Goal: Task Accomplishment & Management: Use online tool/utility

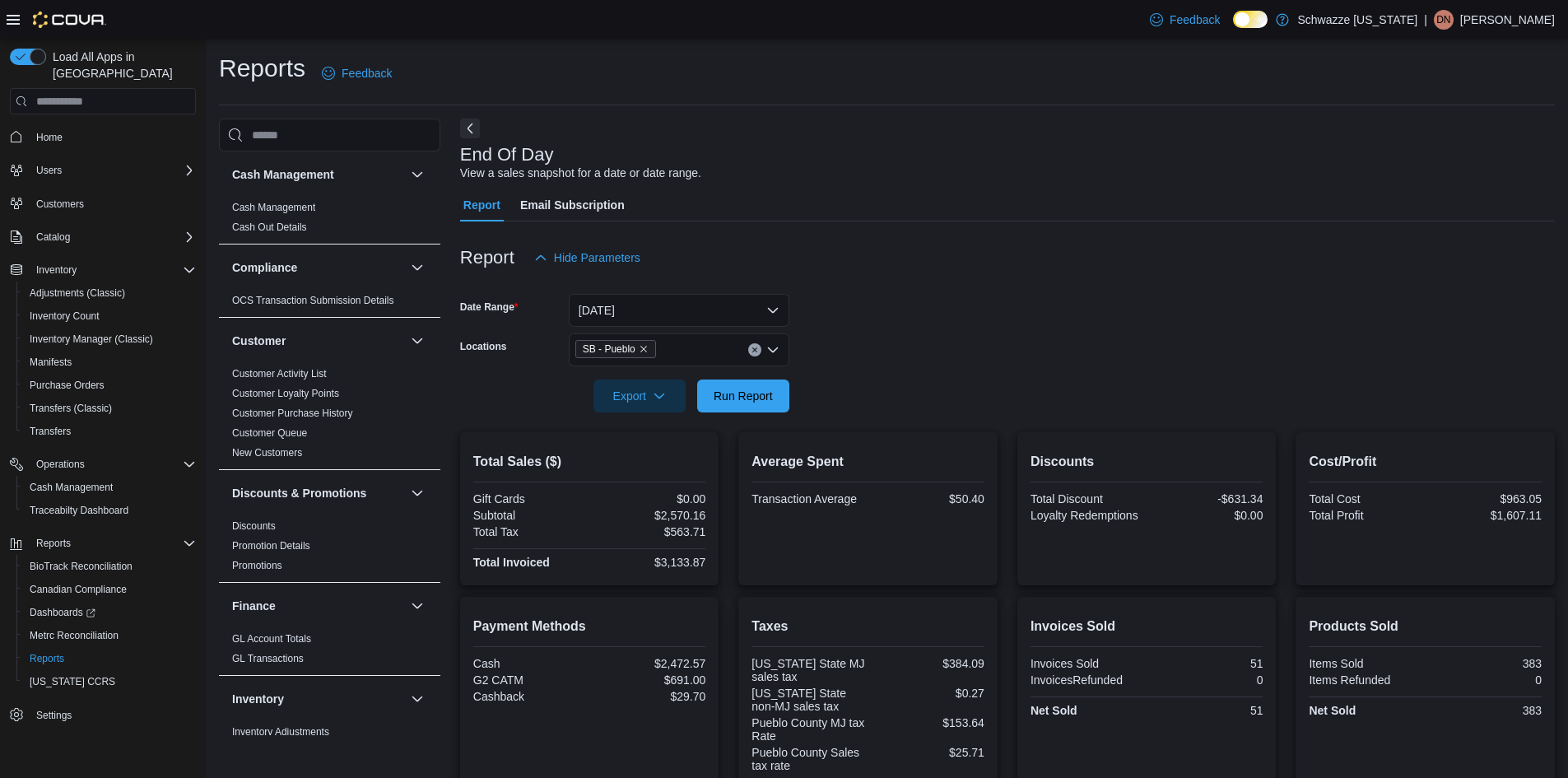
click at [757, 412] on div at bounding box center [1007, 422] width 1094 height 20
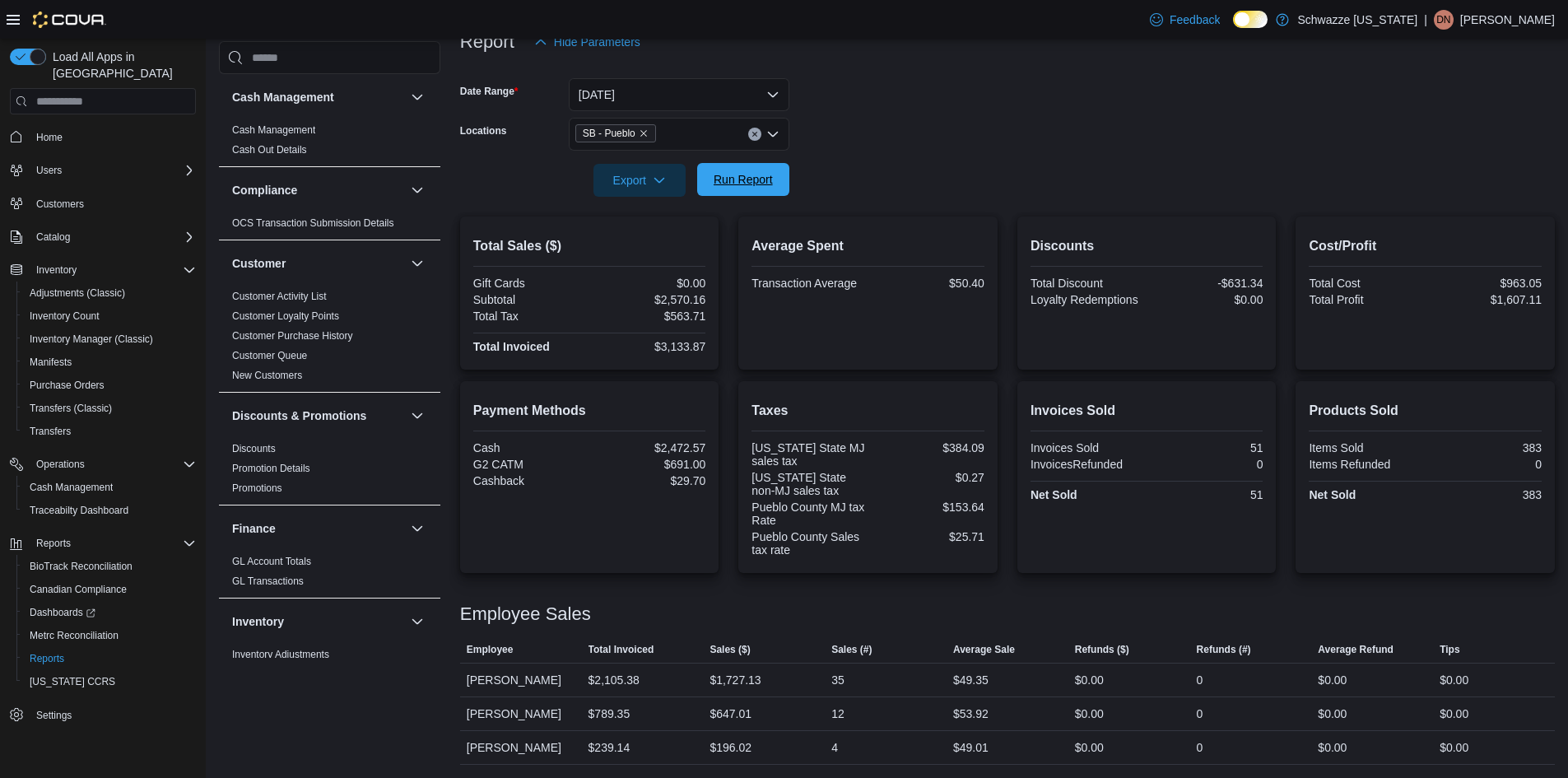
click at [750, 177] on span "Run Report" at bounding box center [743, 179] width 59 height 16
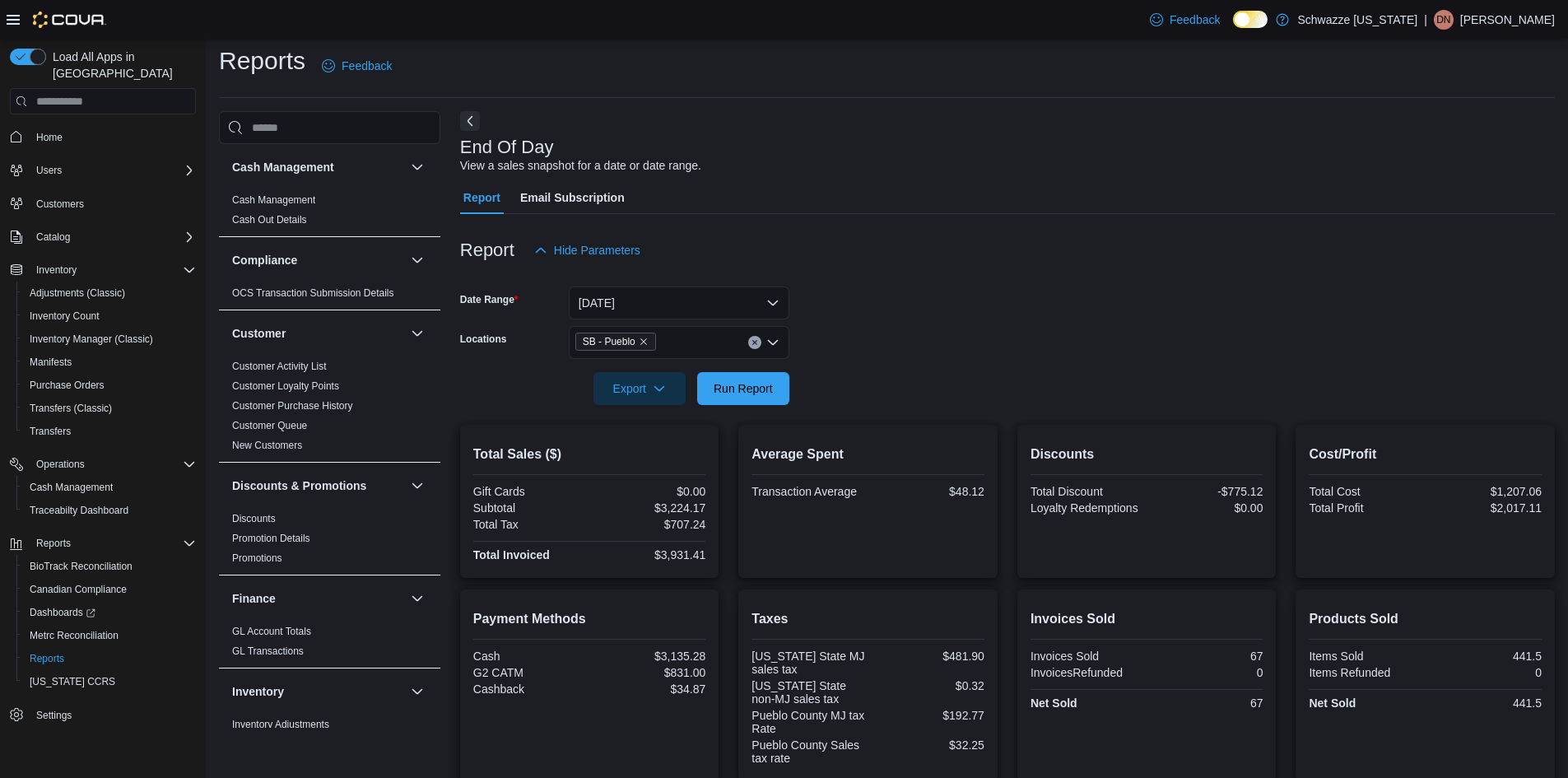
scroll to position [0, 0]
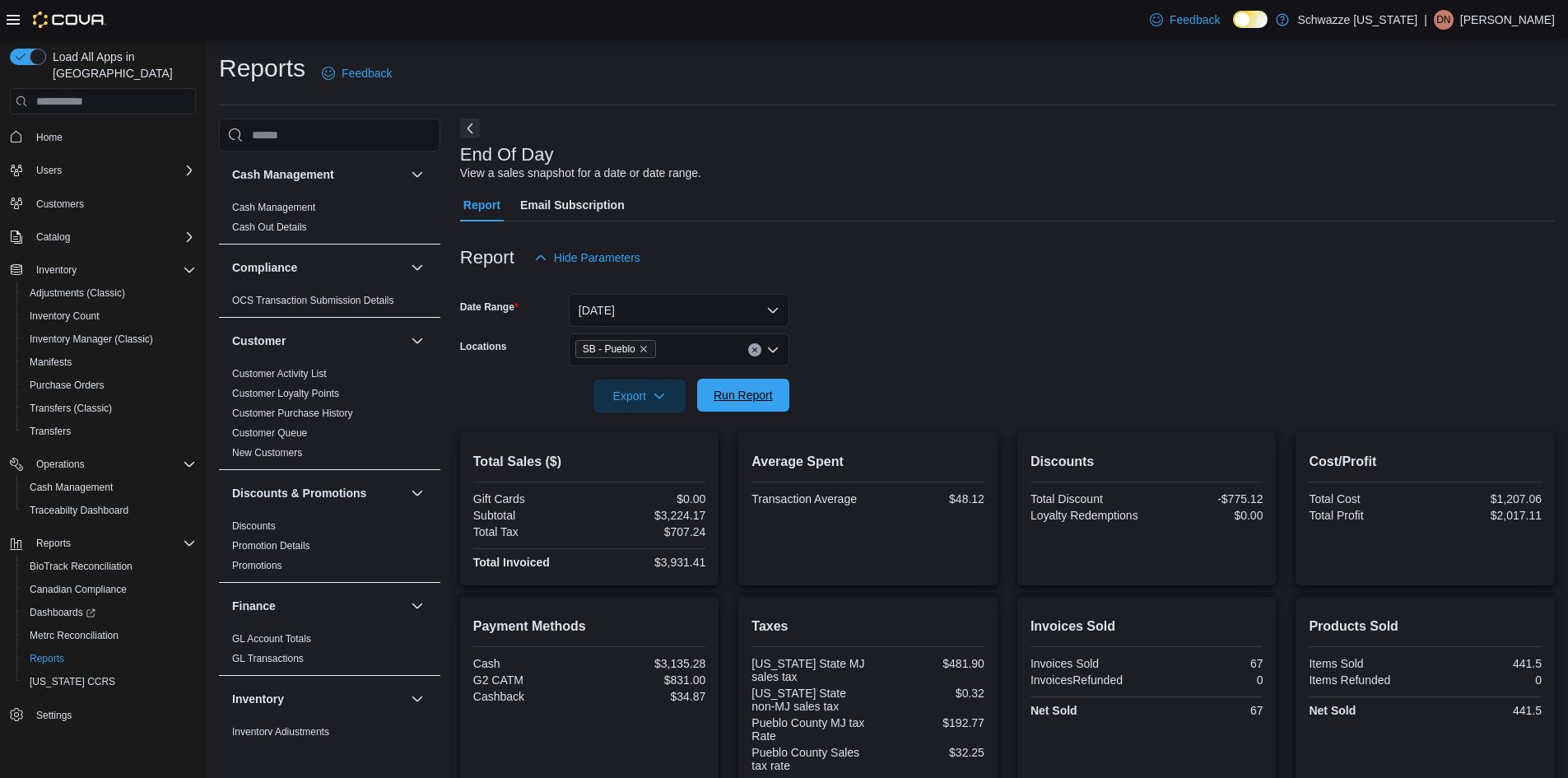
click at [733, 397] on span "Run Report" at bounding box center [743, 394] width 59 height 16
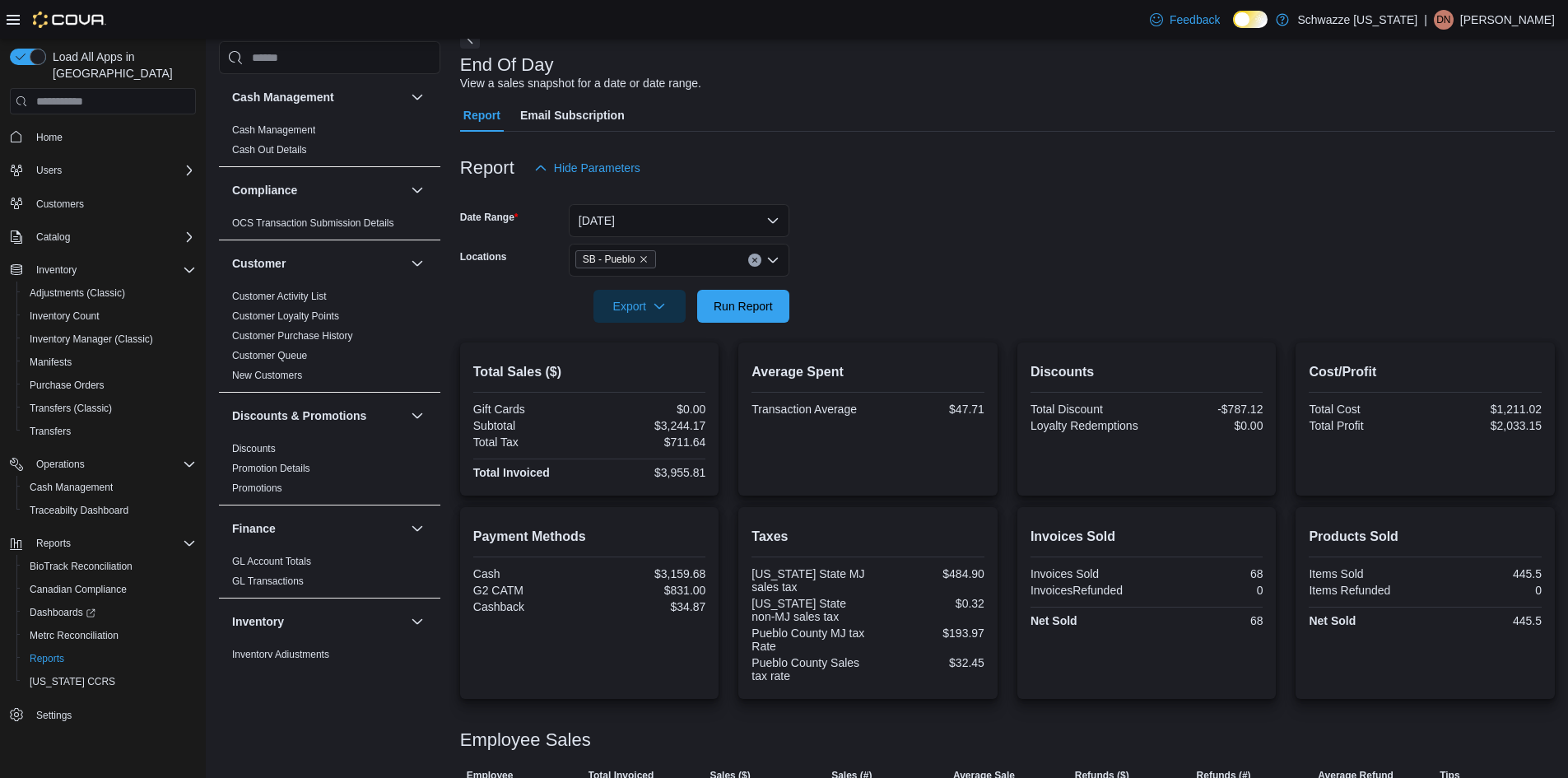
scroll to position [216, 0]
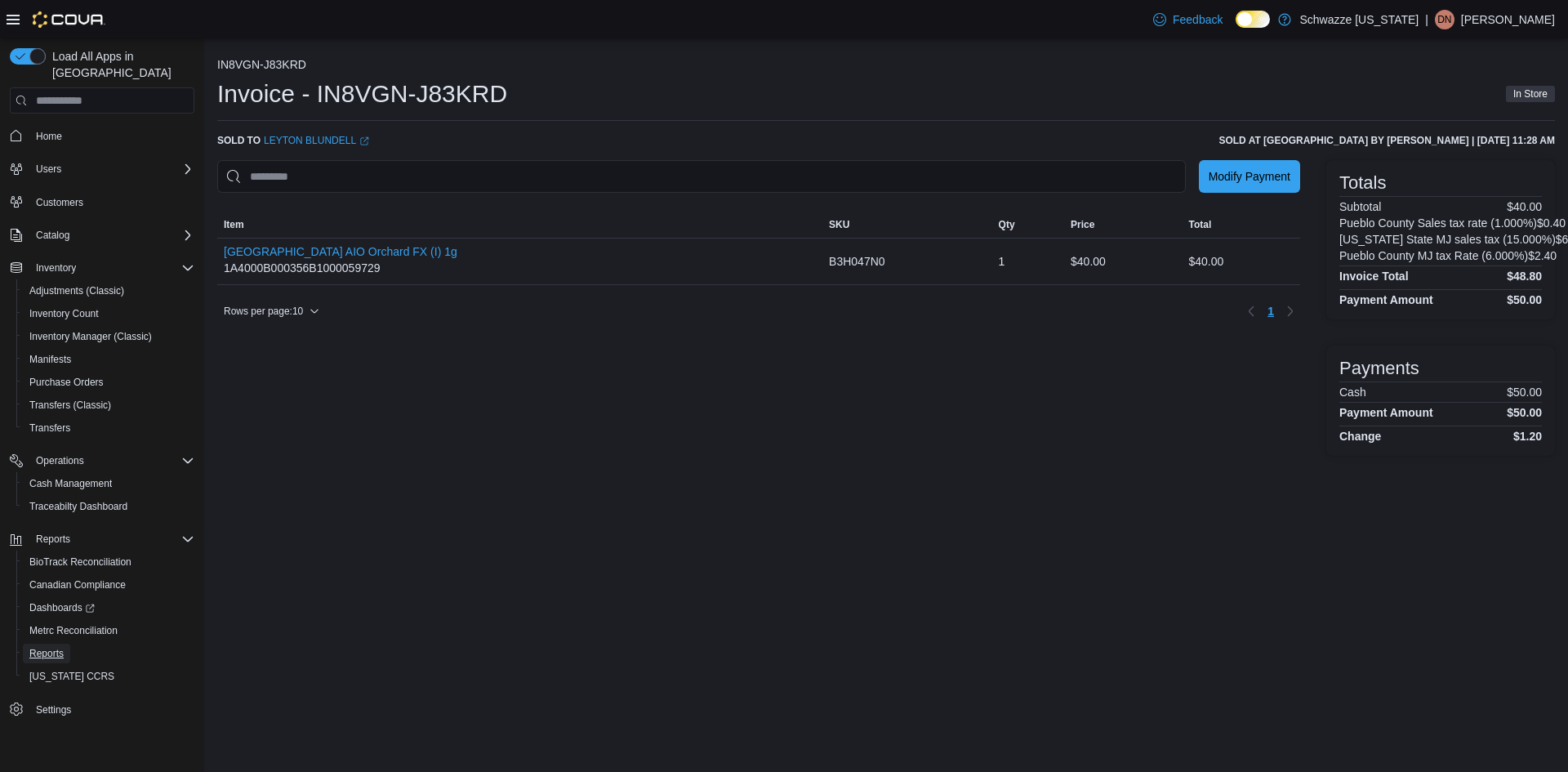
click at [57, 647] on span "Reports" at bounding box center [47, 653] width 34 height 13
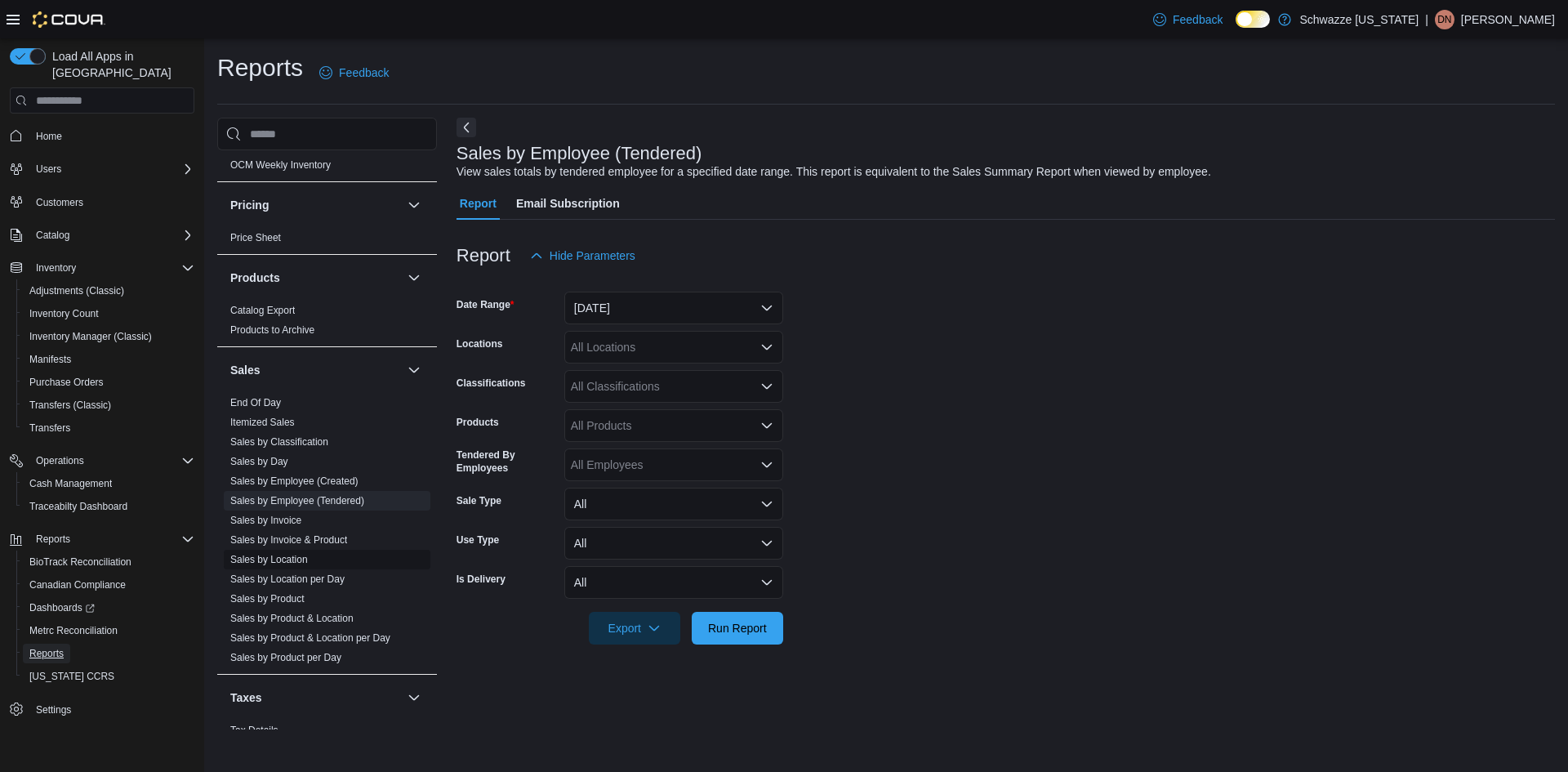
scroll to position [980, 0]
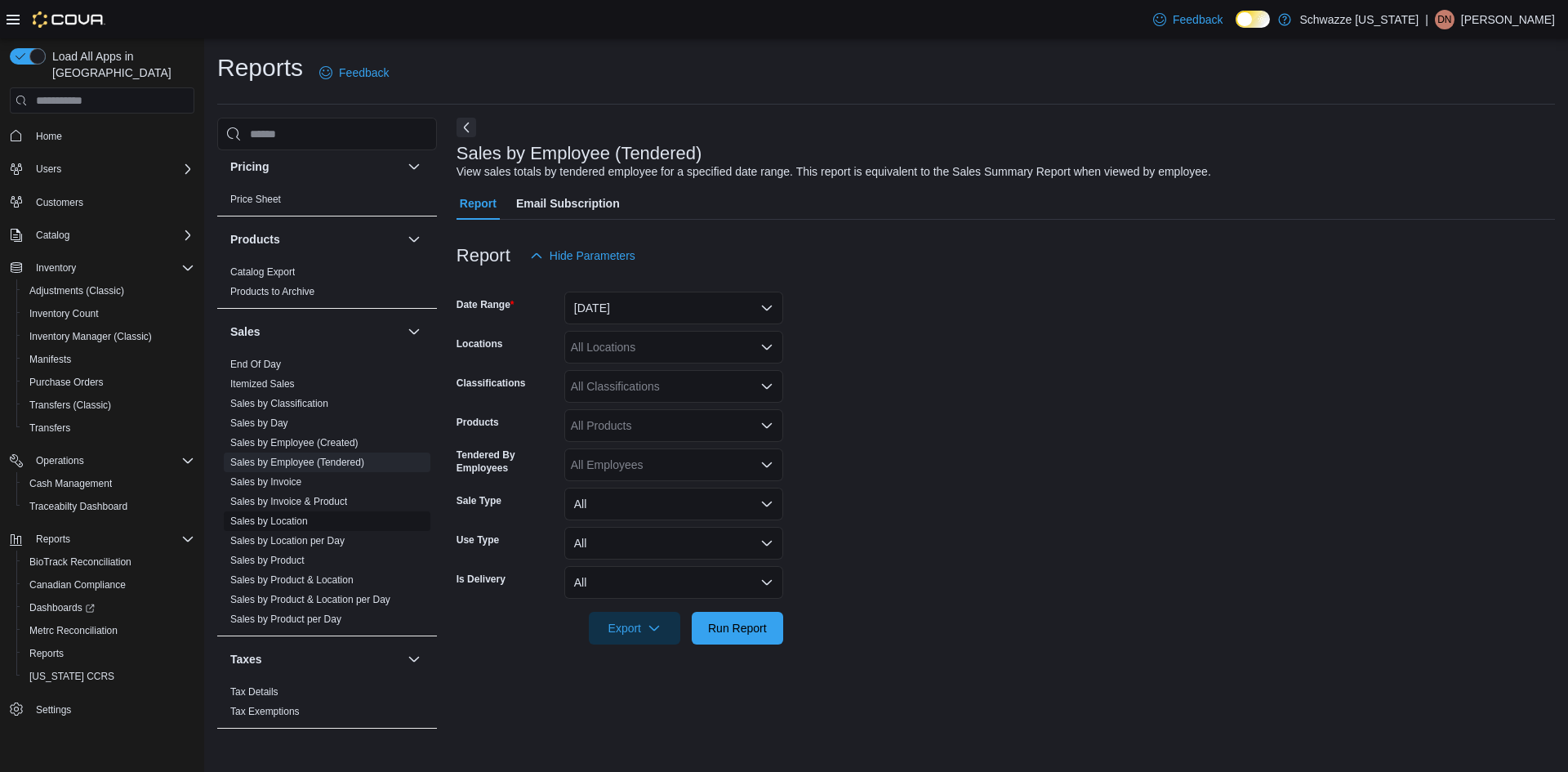
click at [285, 518] on link "Sales by Location" at bounding box center [269, 520] width 77 height 11
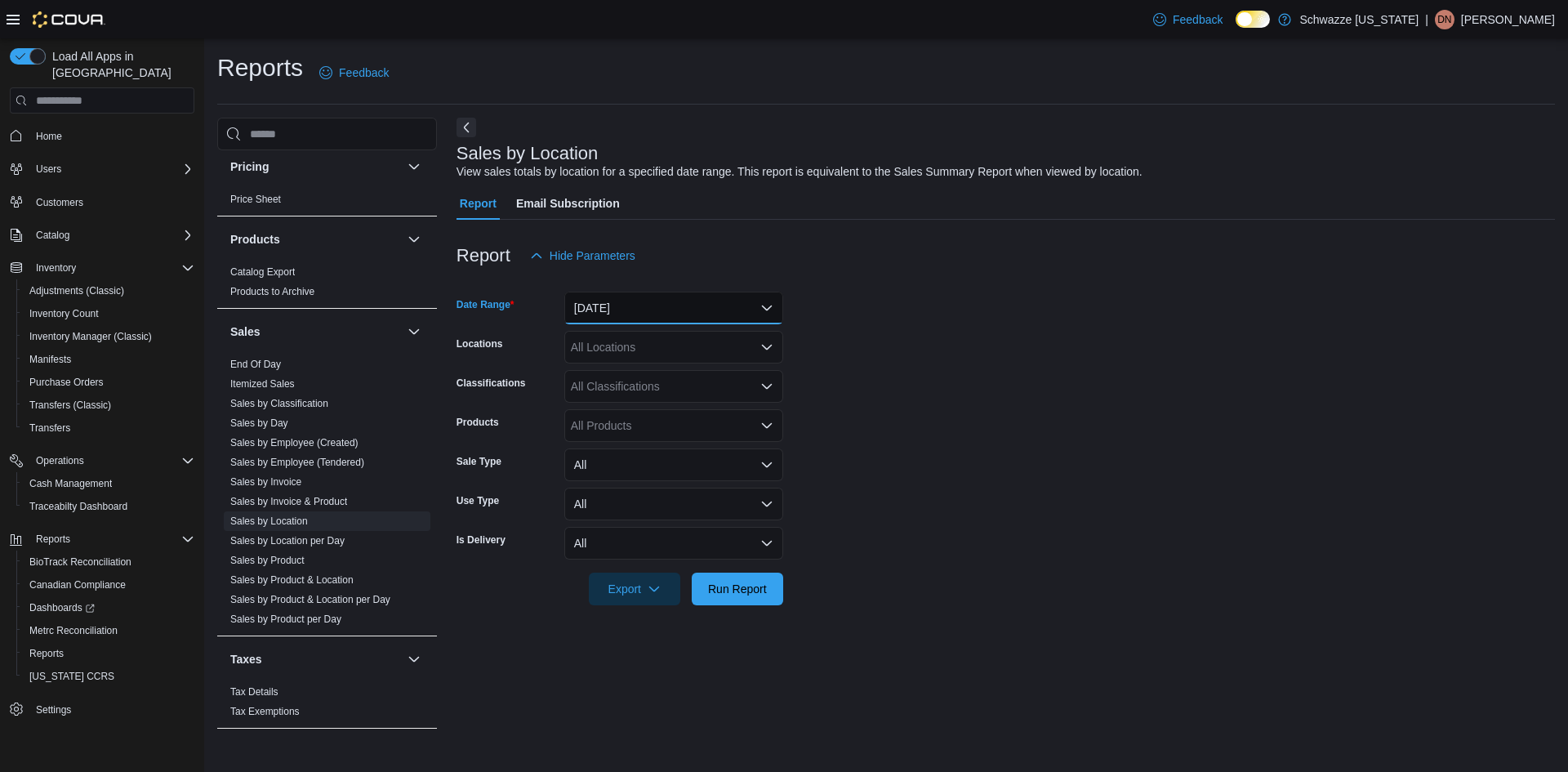
click at [670, 306] on button "[DATE]" at bounding box center [673, 308] width 219 height 32
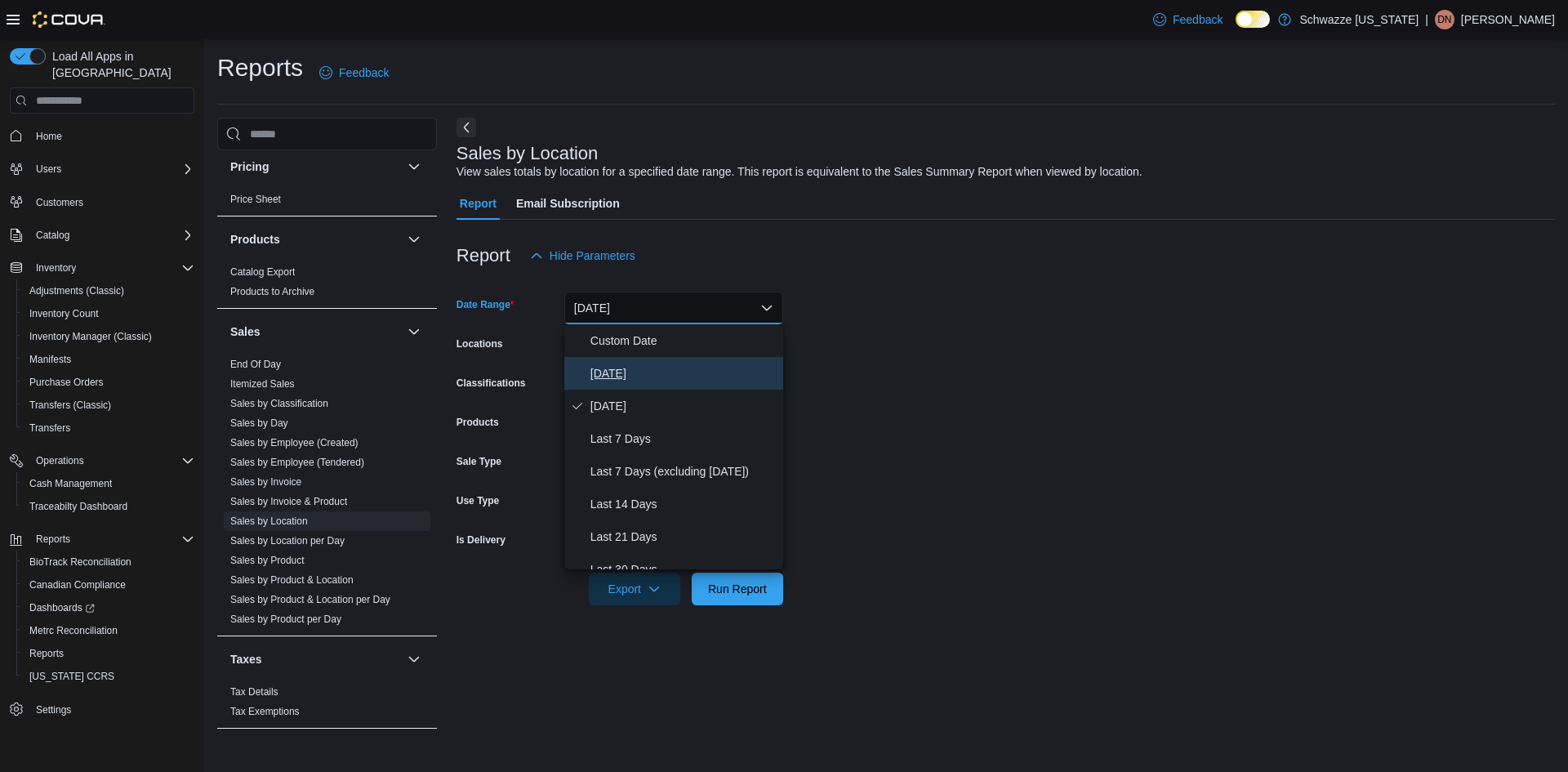
click at [633, 366] on span "[DATE]" at bounding box center [683, 372] width 186 height 20
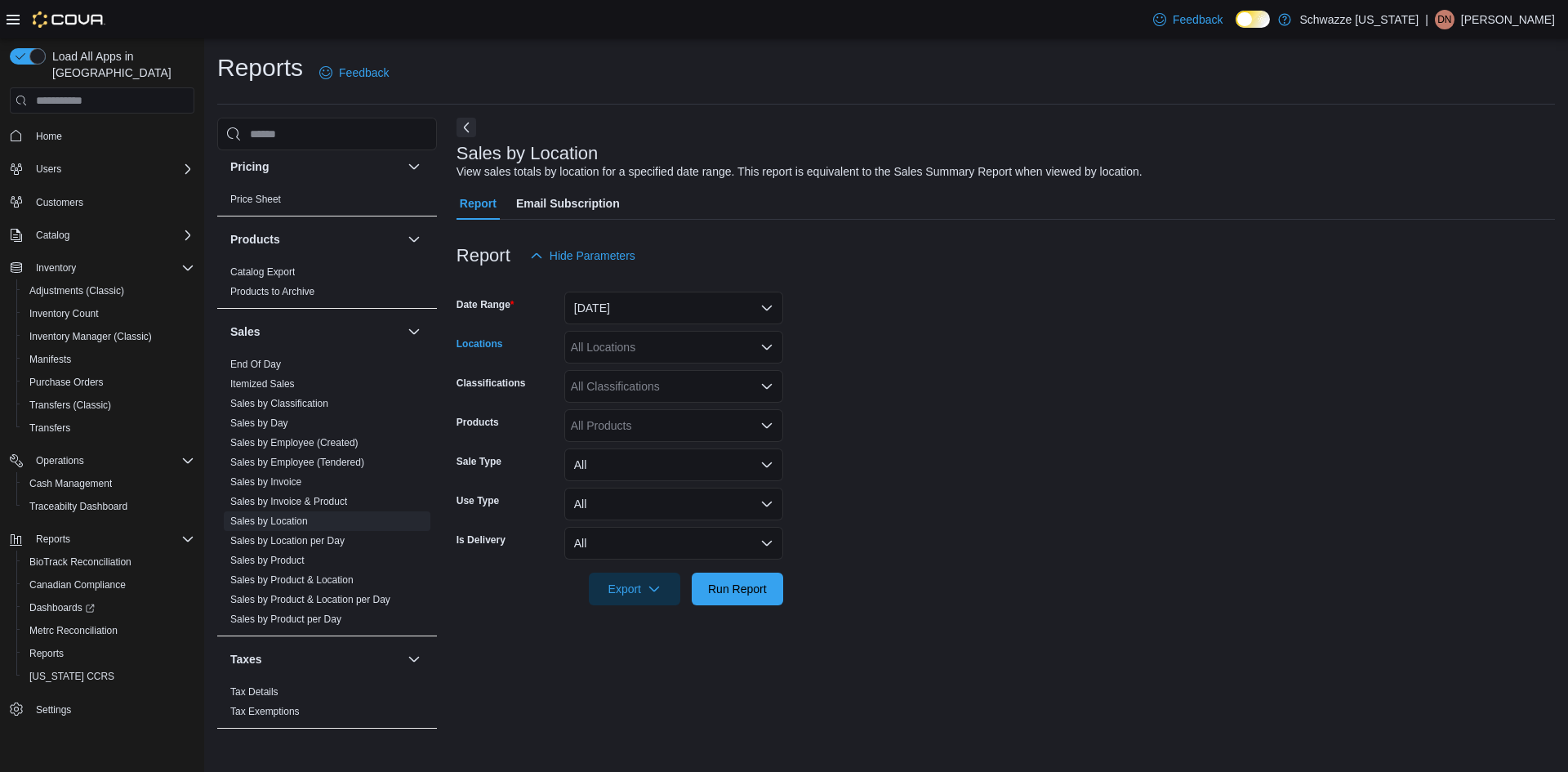
click at [770, 341] on icon "Open list of options" at bounding box center [766, 347] width 13 height 13
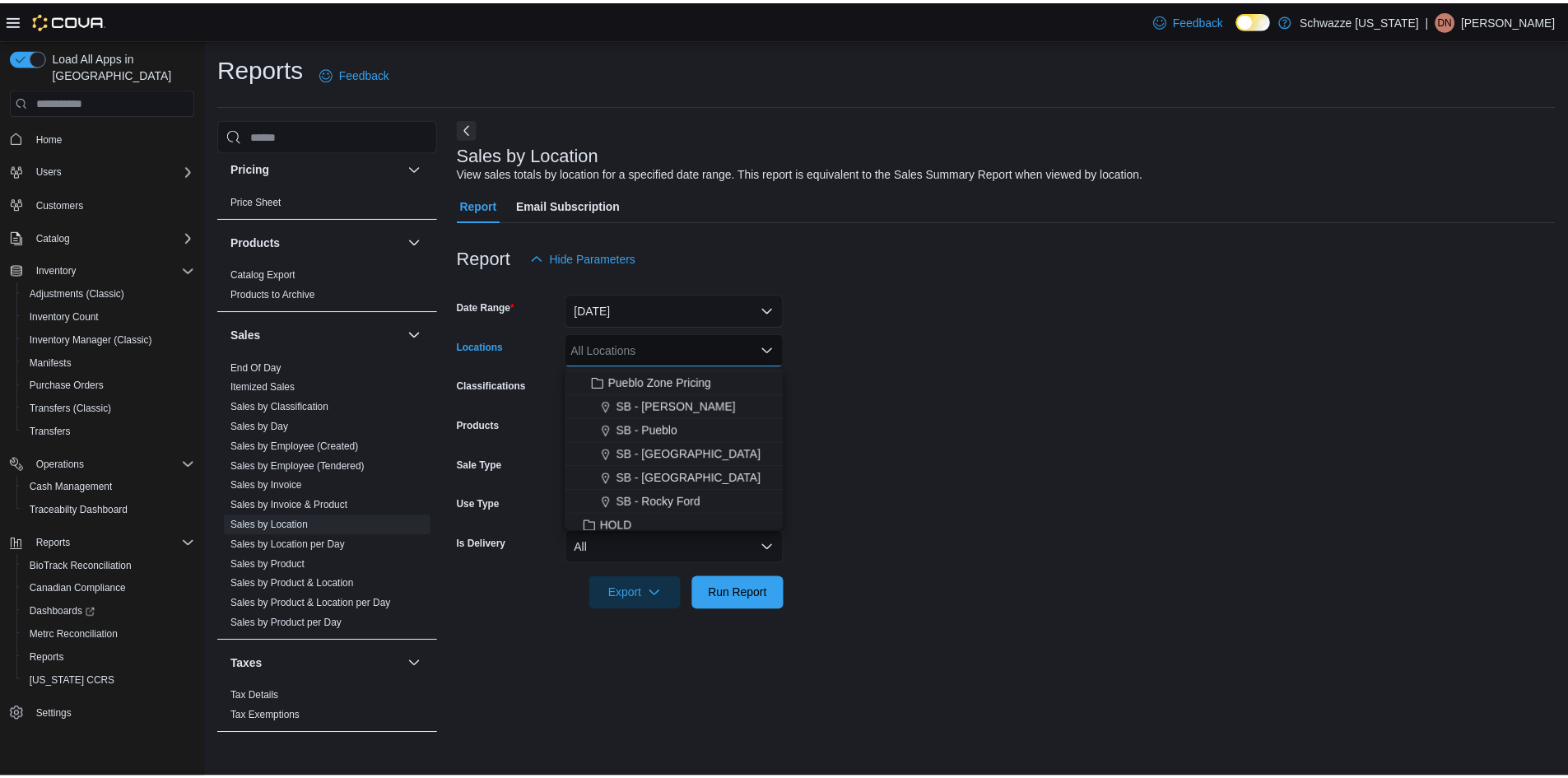
scroll to position [740, 0]
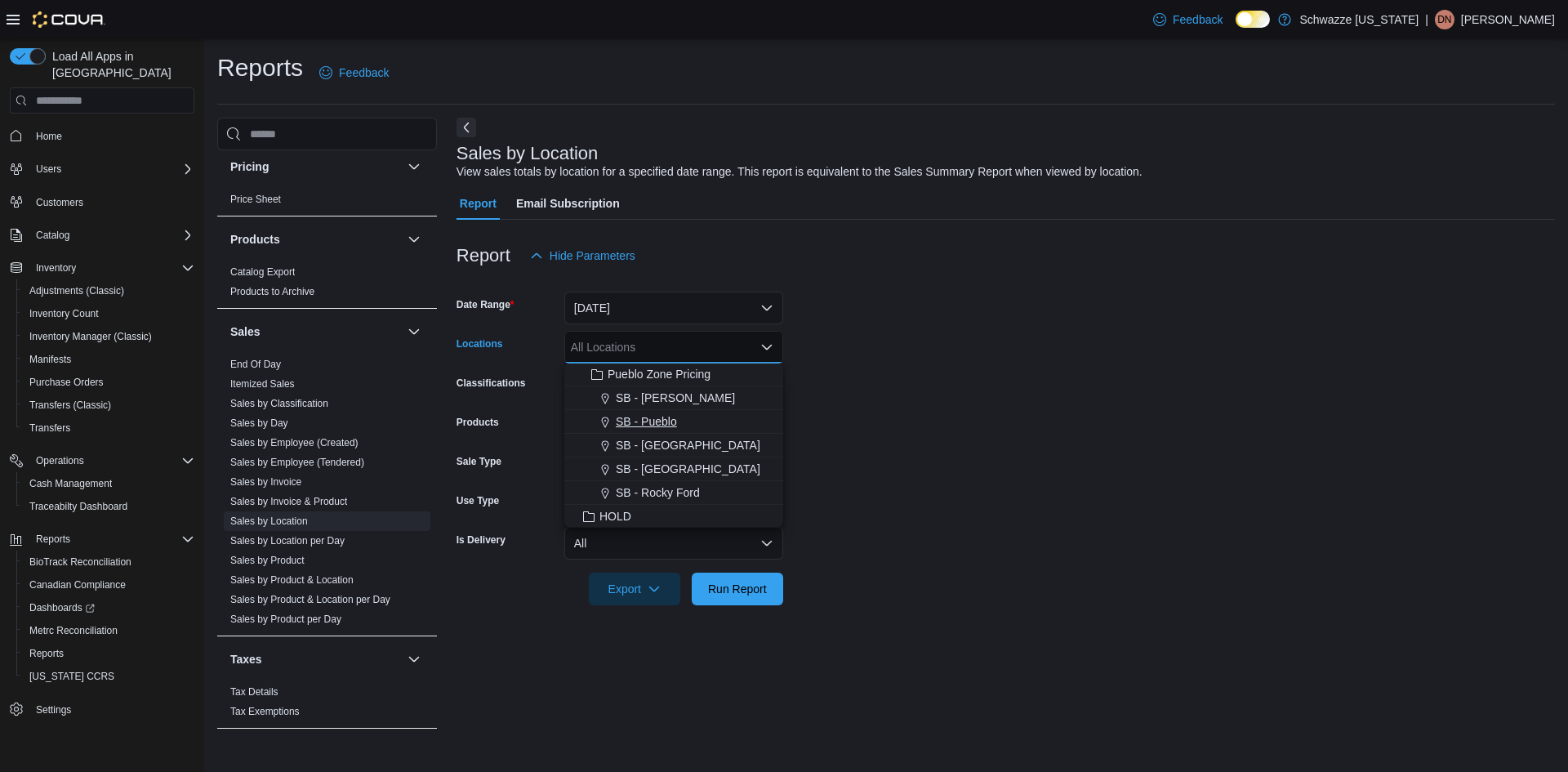
click at [651, 423] on span "SB - Pueblo" at bounding box center [646, 421] width 61 height 16
click at [860, 400] on form "Date Range Today Locations SB - Pueblo Combo box. Selected. SB - Pueblo. Press …" at bounding box center [1006, 439] width 1099 height 333
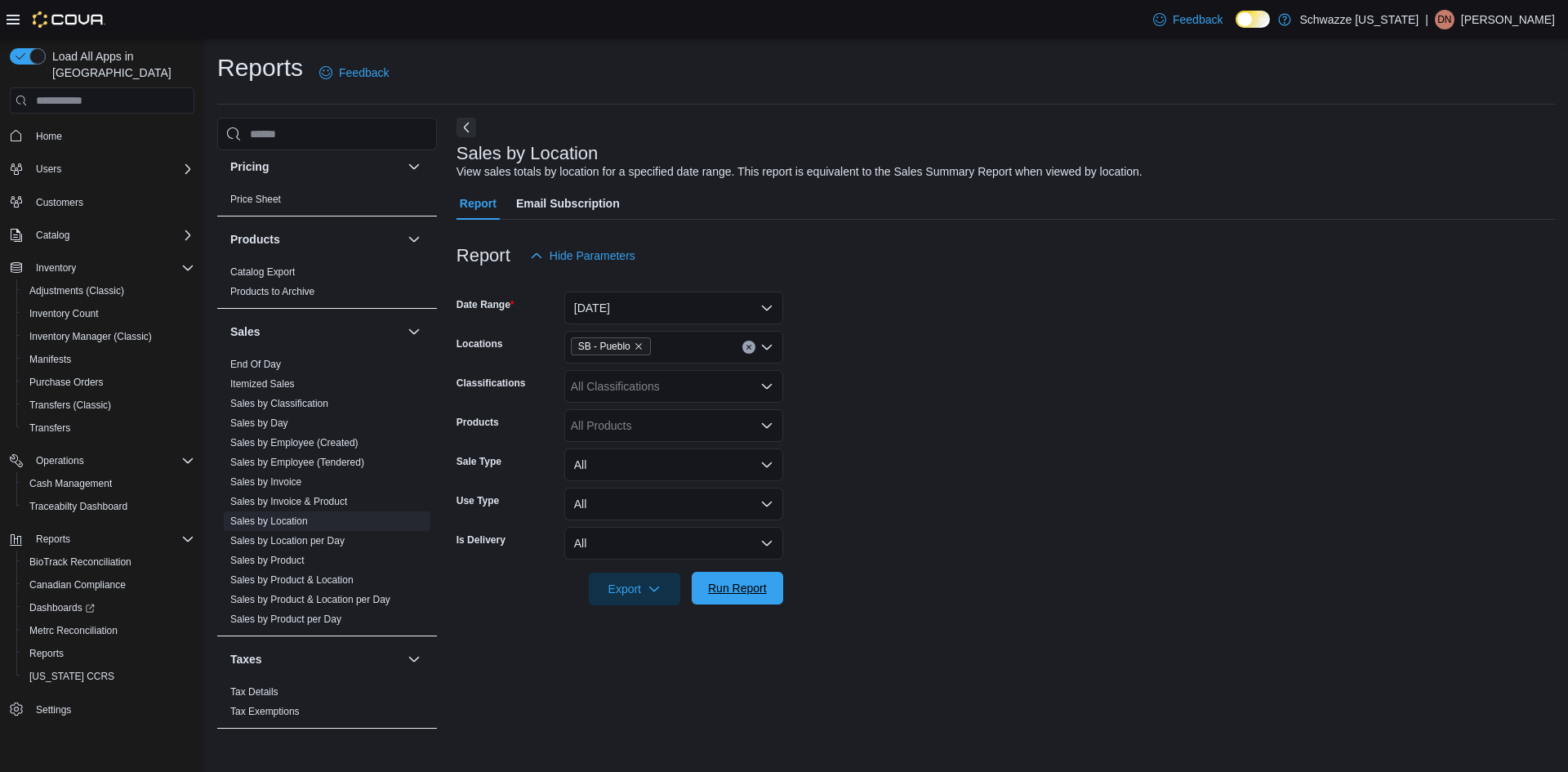
click at [739, 582] on span "Run Report" at bounding box center [737, 588] width 59 height 16
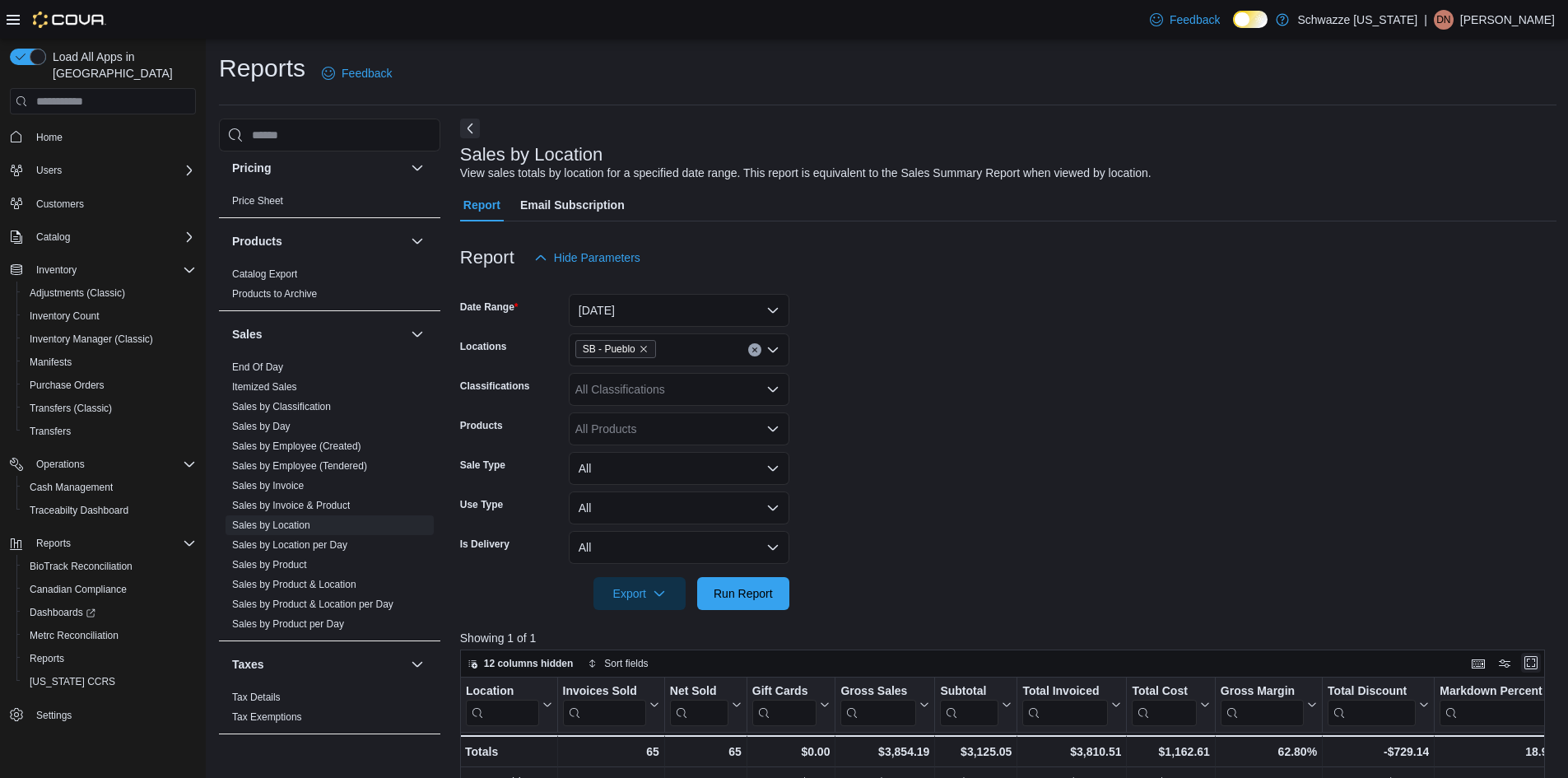
click at [1535, 666] on button "Enter fullscreen" at bounding box center [1530, 662] width 20 height 20
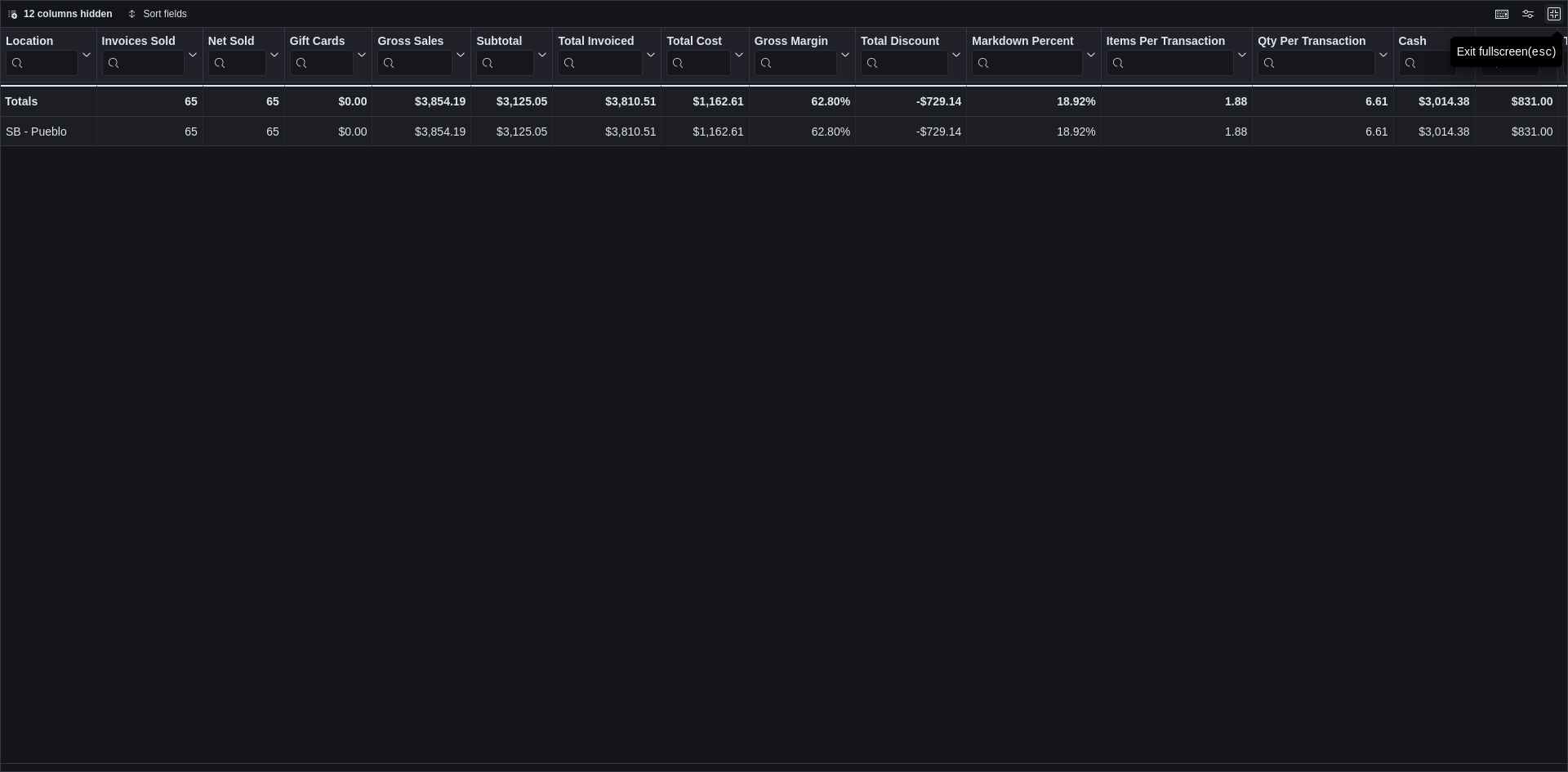
drag, startPoint x: 1551, startPoint y: 17, endPoint x: 1400, endPoint y: 118, distance: 181.7
click at [1552, 17] on button "Exit fullscreen" at bounding box center [1554, 14] width 20 height 20
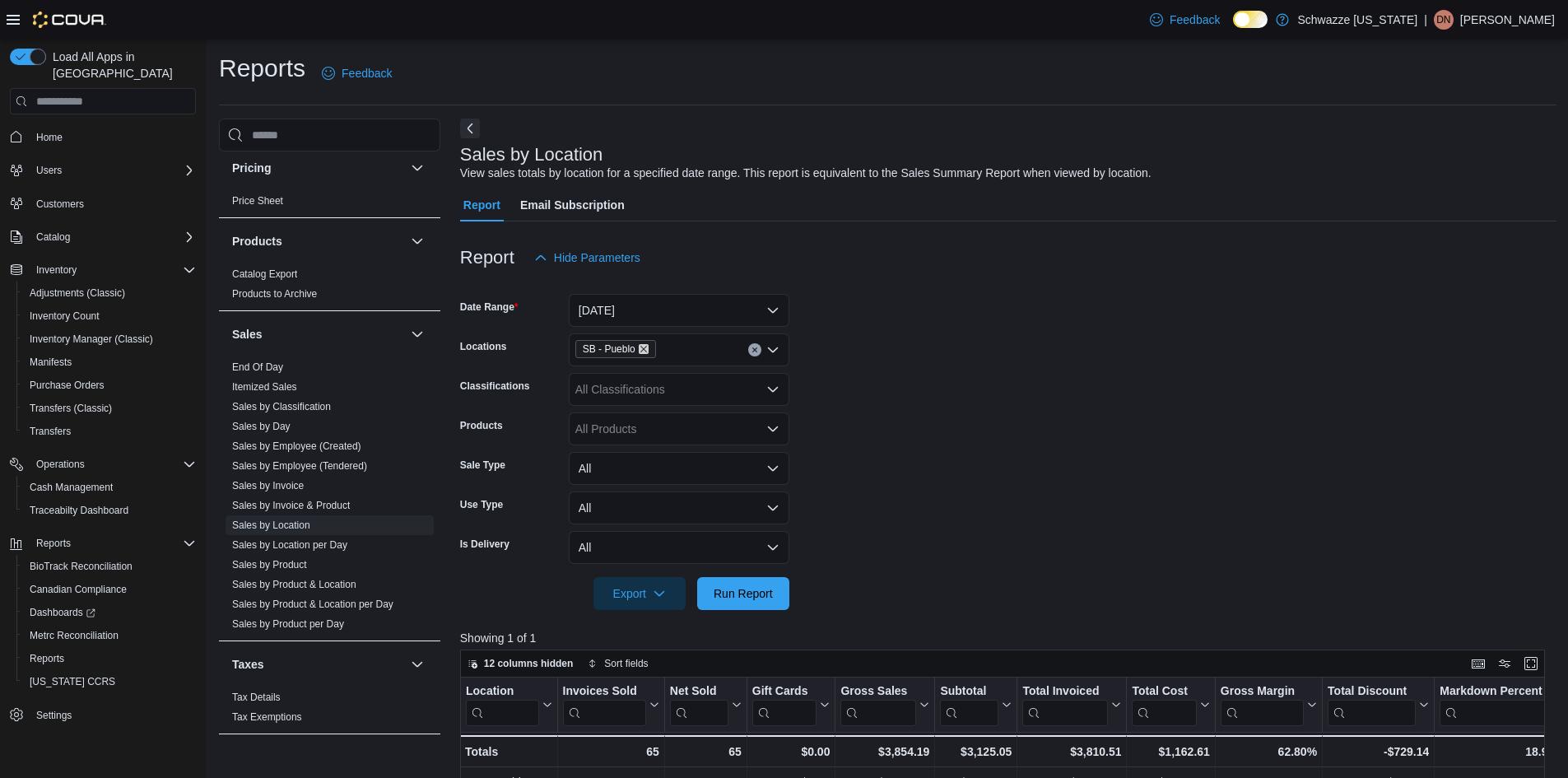
click at [639, 346] on icon "Remove SB - Pueblo from selection in this group" at bounding box center [643, 349] width 10 height 10
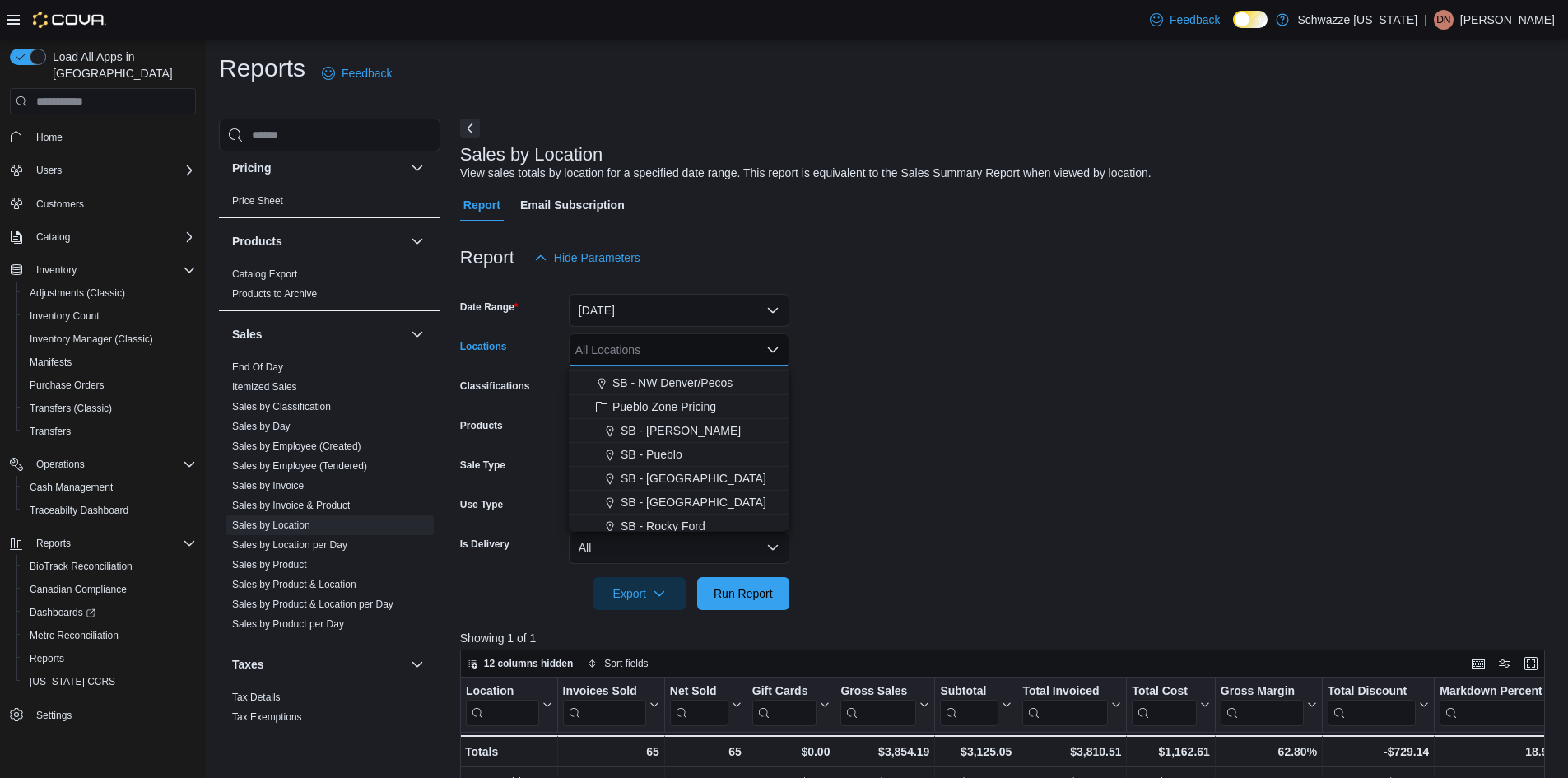
scroll to position [740, 0]
click at [668, 474] on span "SB - Pueblo West" at bounding box center [693, 472] width 146 height 16
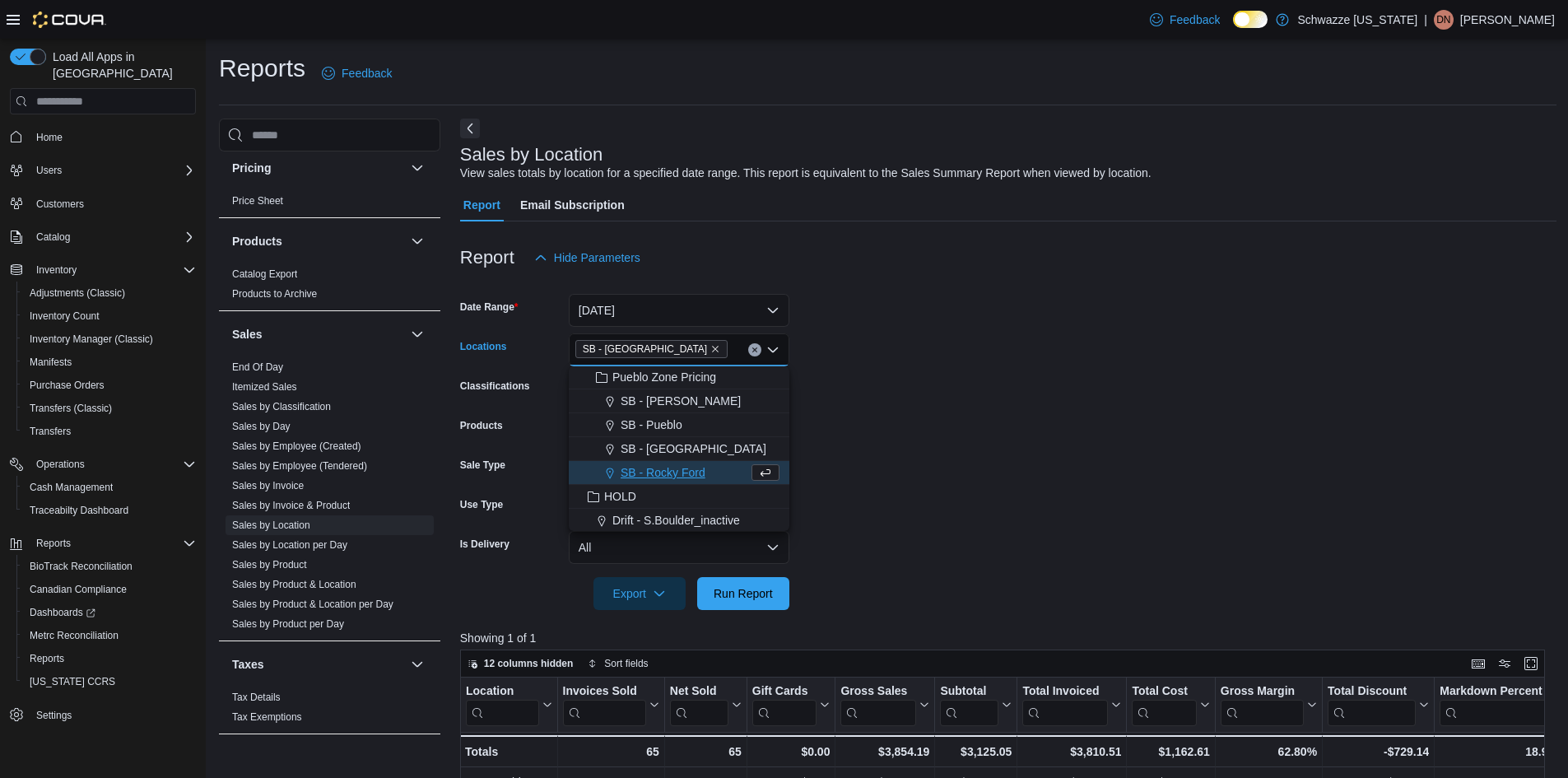
click at [876, 419] on form "Date Range Today Locations SB - Pueblo West Combo box. Selected. SB - Pueblo We…" at bounding box center [1008, 442] width 1096 height 336
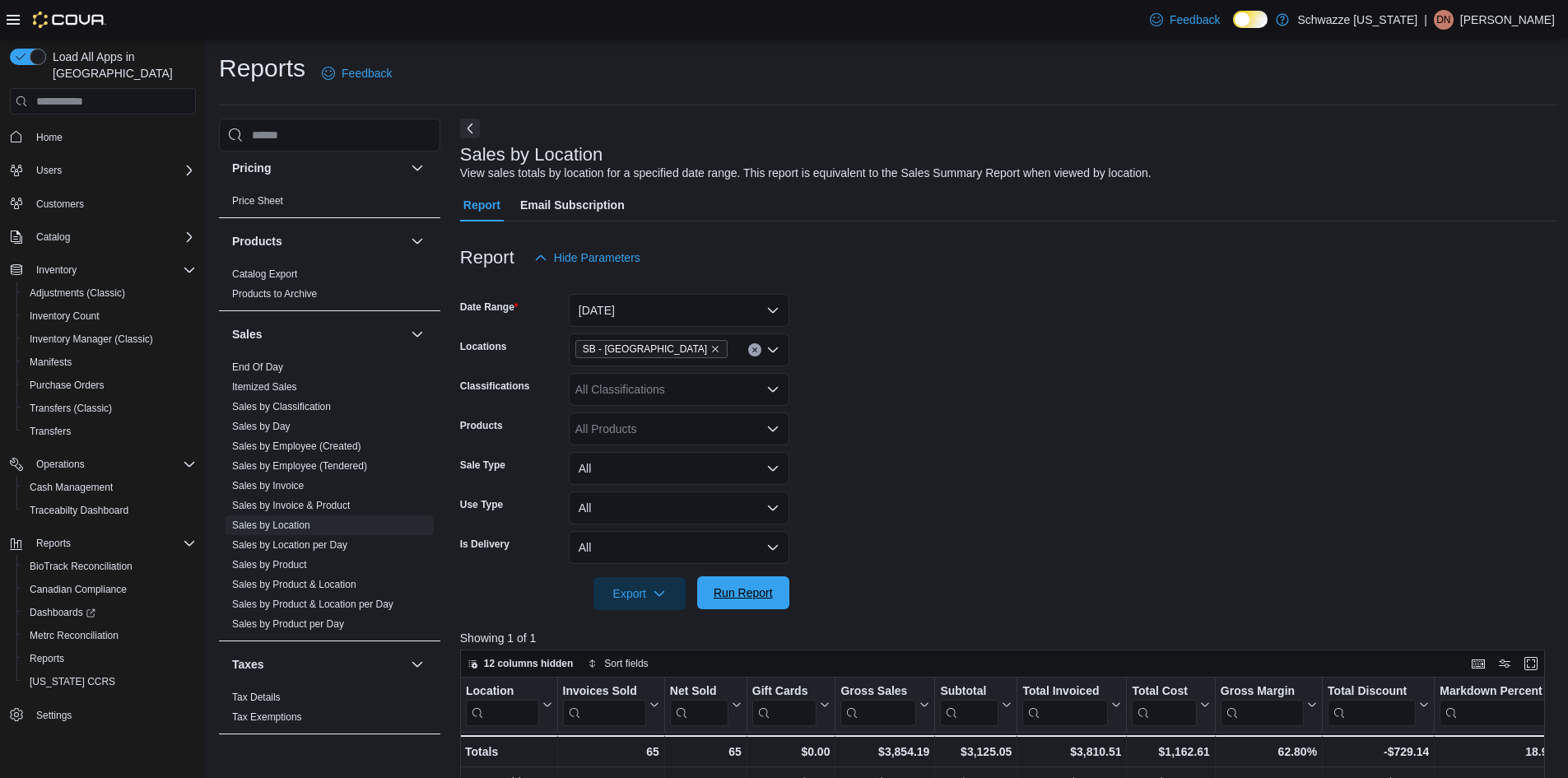
click at [754, 593] on span "Run Report" at bounding box center [743, 592] width 59 height 16
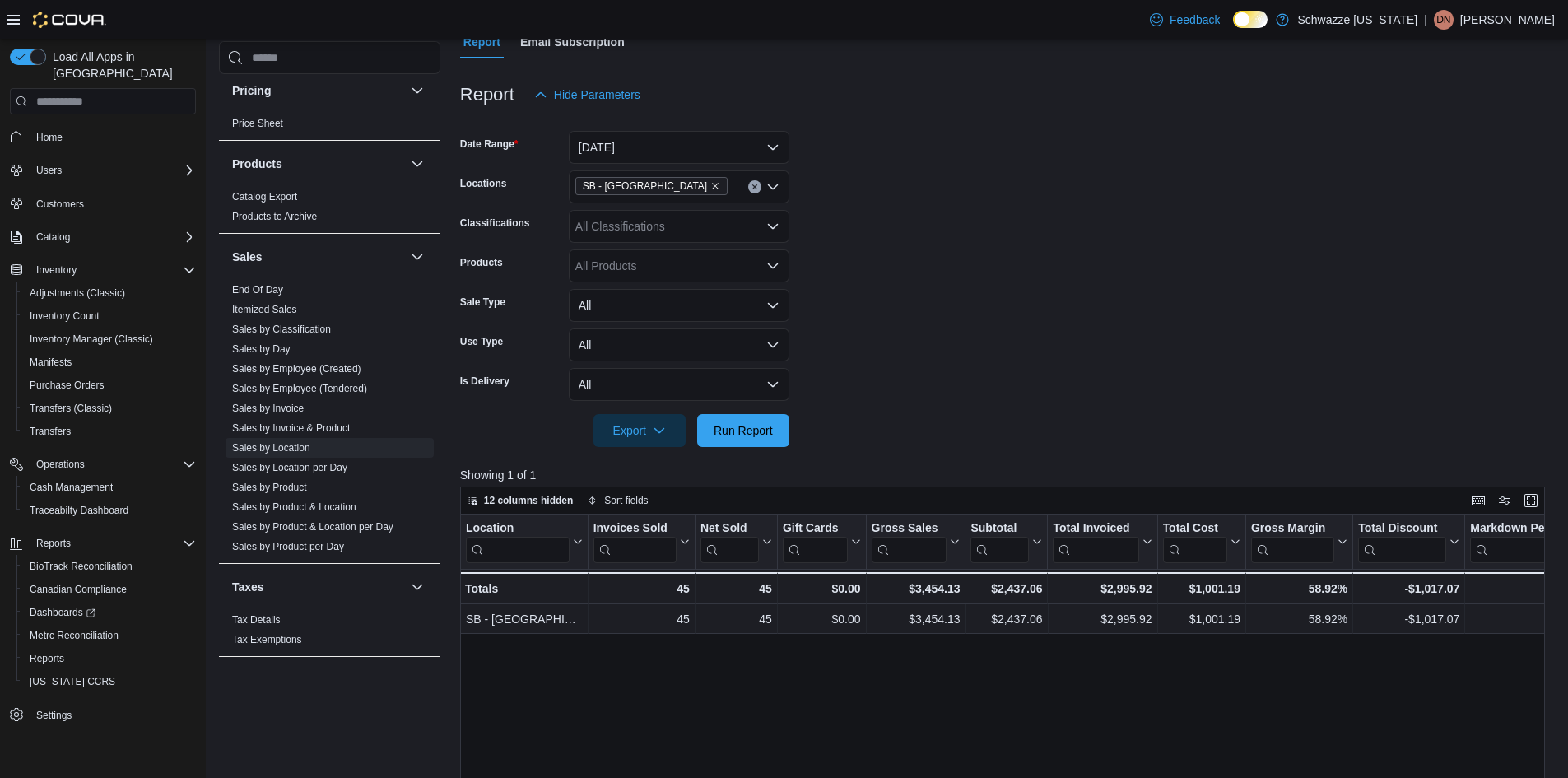
scroll to position [165, 0]
click at [1541, 498] on button "Enter fullscreen" at bounding box center [1530, 498] width 20 height 20
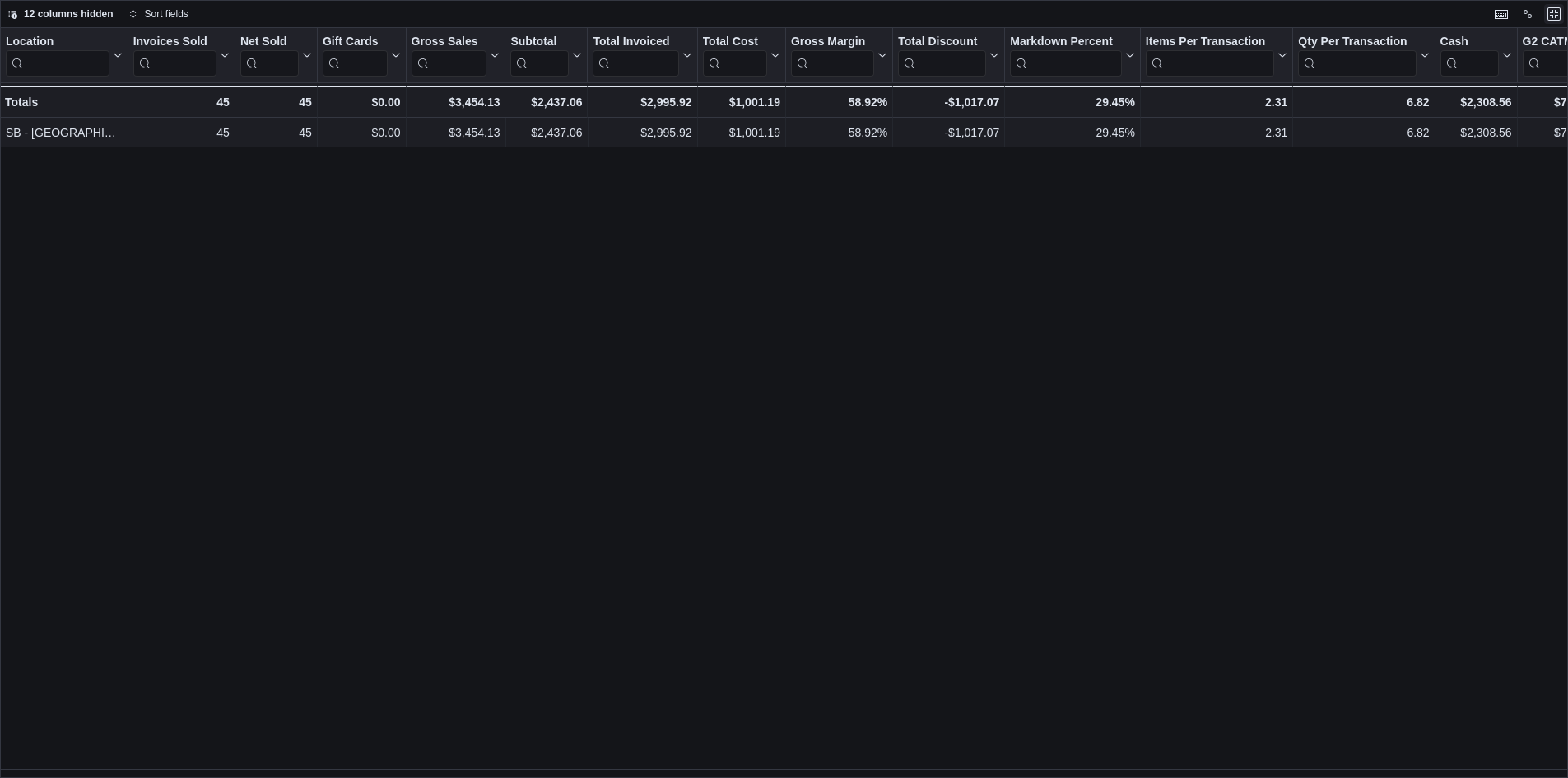
scroll to position [0, 0]
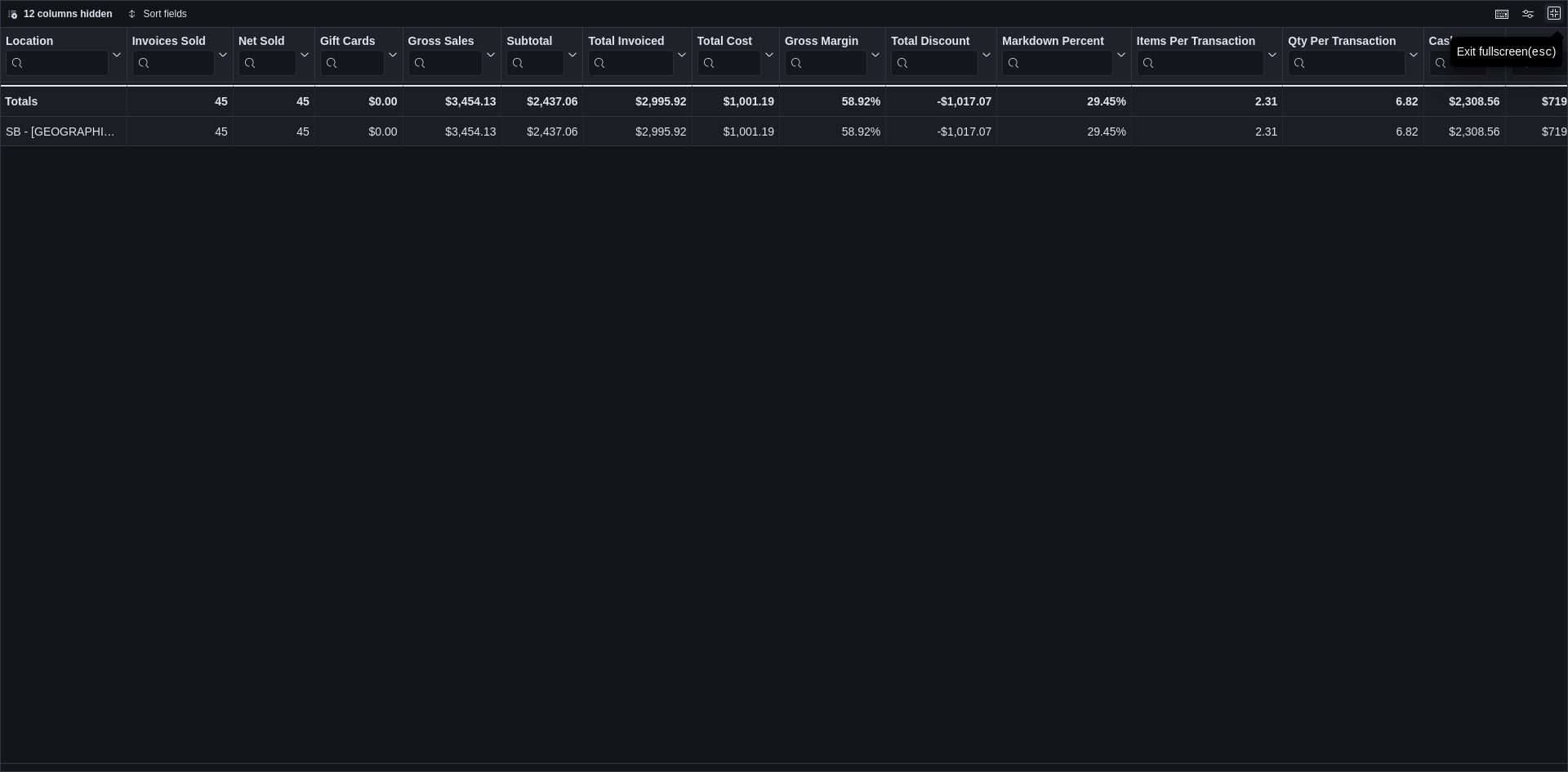
click at [1554, 14] on button "Exit fullscreen" at bounding box center [1554, 13] width 20 height 20
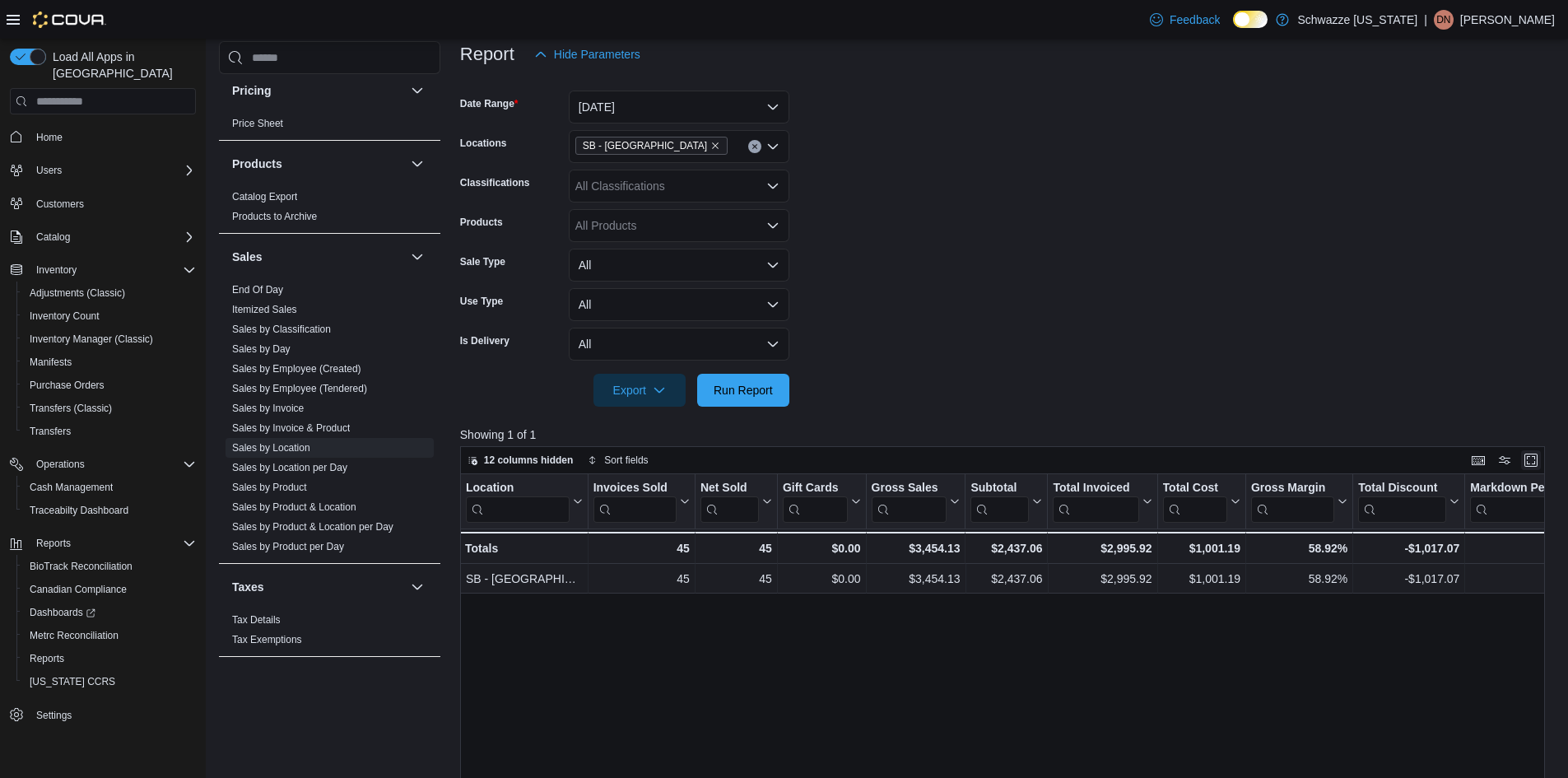
scroll to position [247, 0]
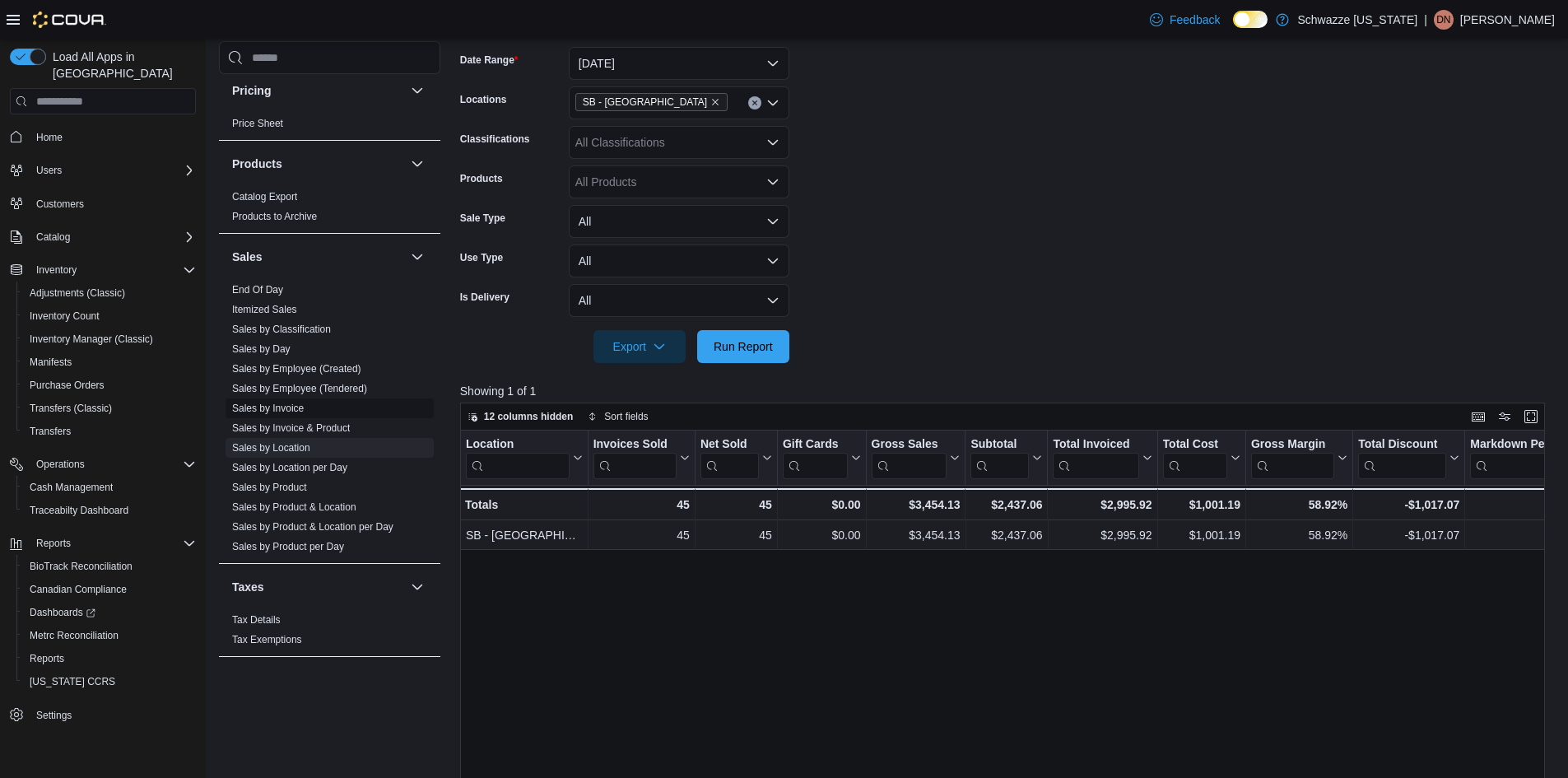
click at [288, 408] on link "Sales by Invoice" at bounding box center [268, 408] width 72 height 11
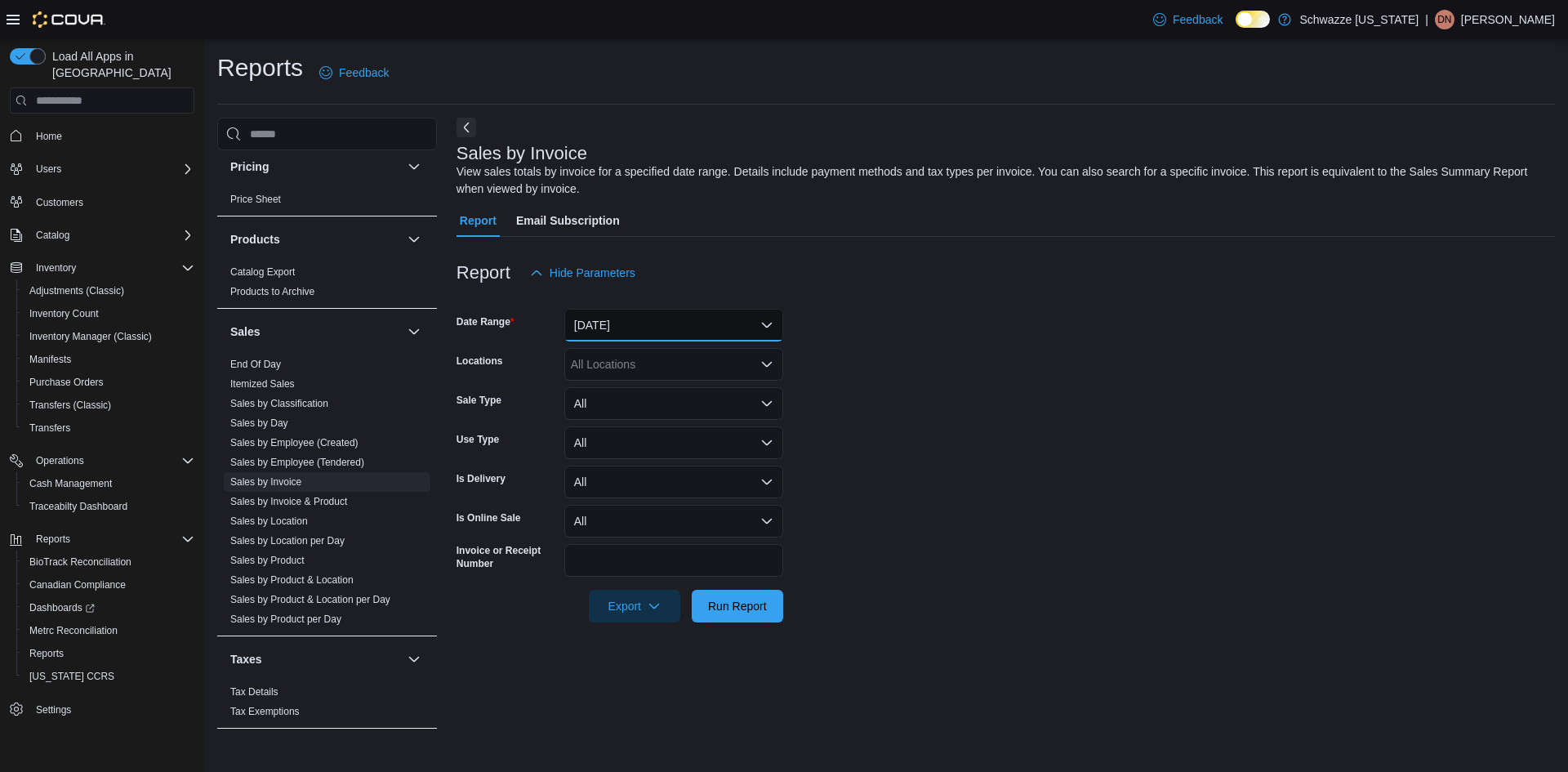
click at [707, 318] on button "Yesterday" at bounding box center [673, 325] width 219 height 32
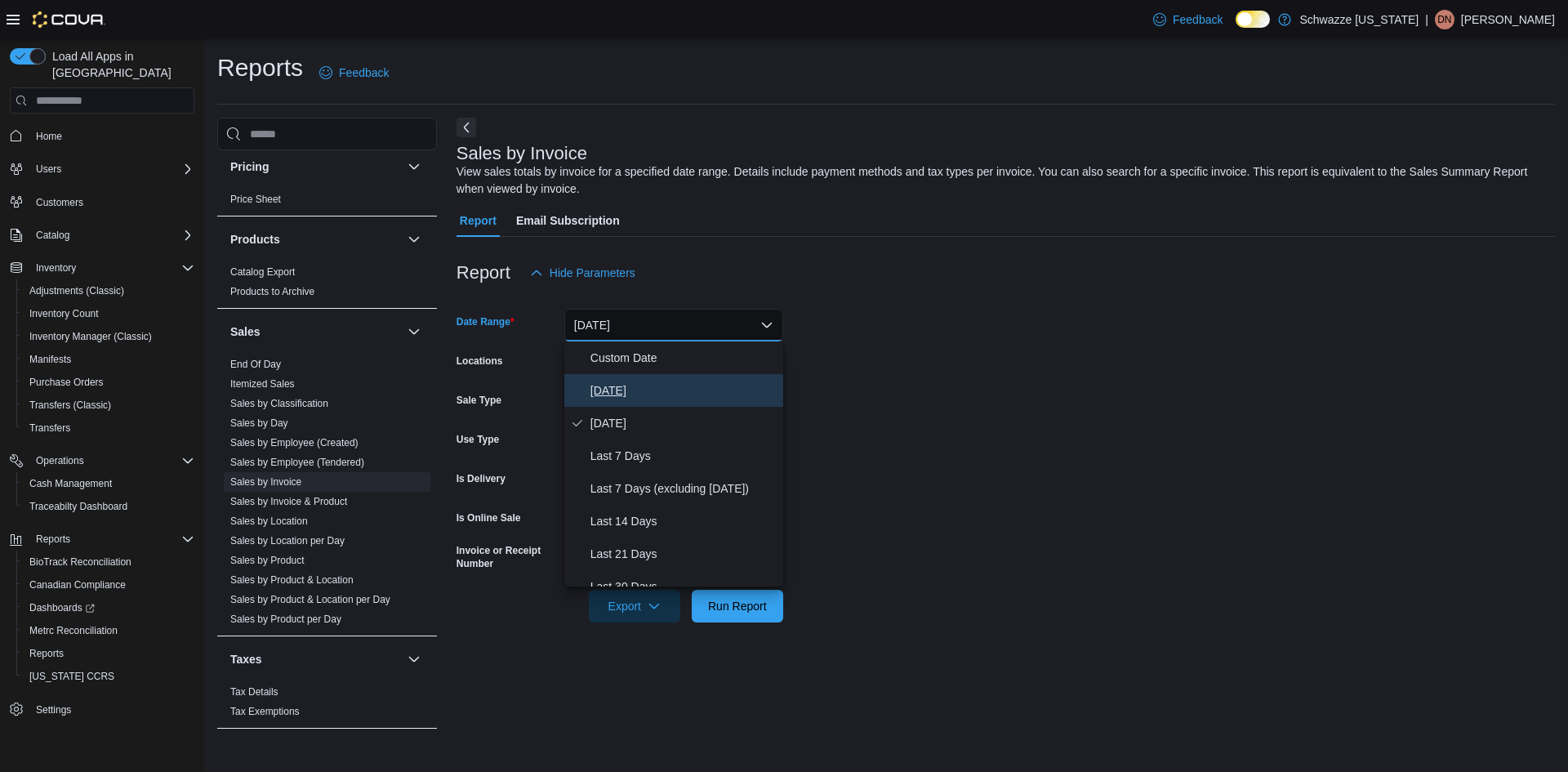
click at [625, 388] on span "Today" at bounding box center [683, 390] width 186 height 20
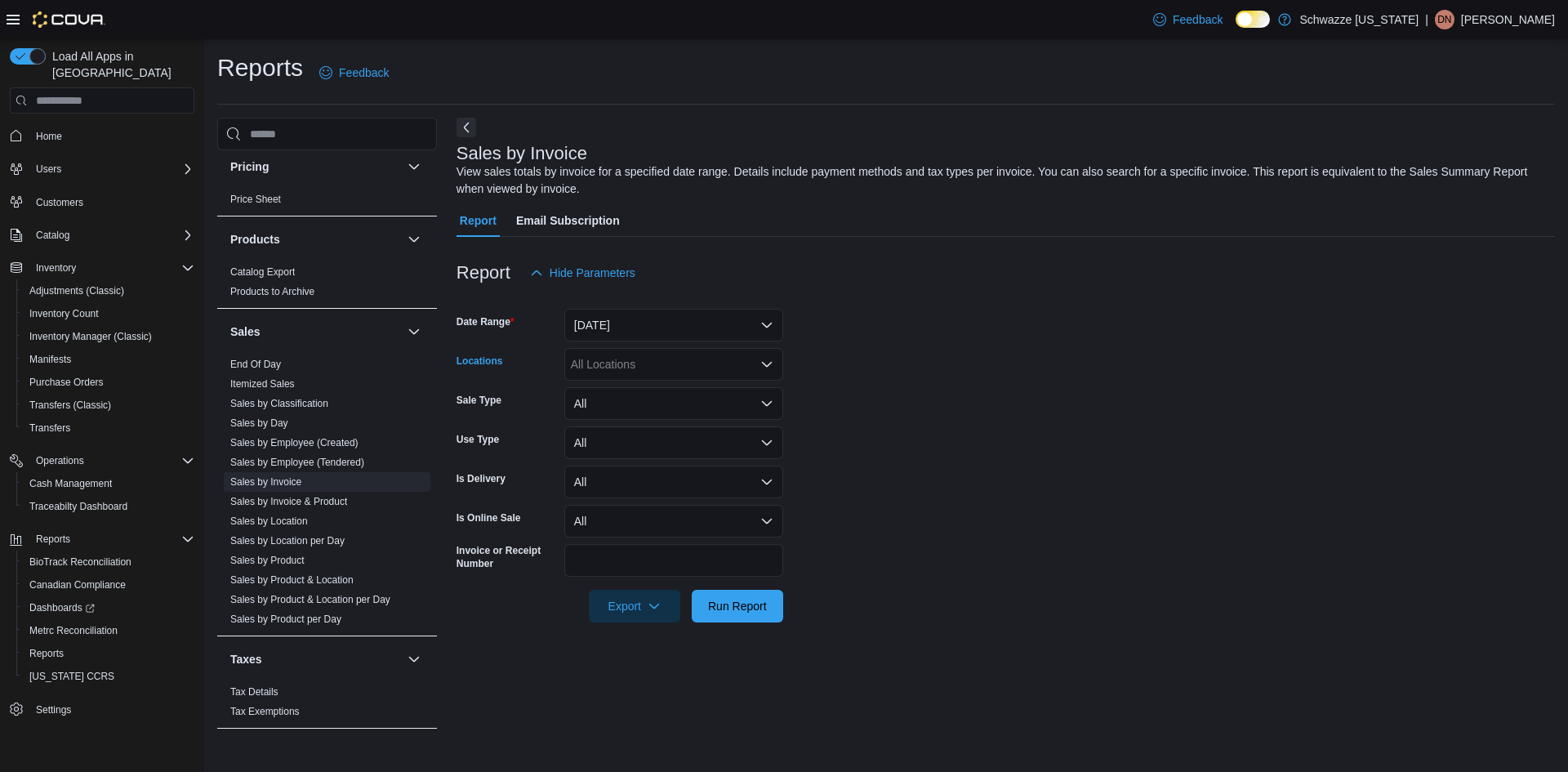
click at [709, 366] on div "All Locations" at bounding box center [673, 364] width 219 height 32
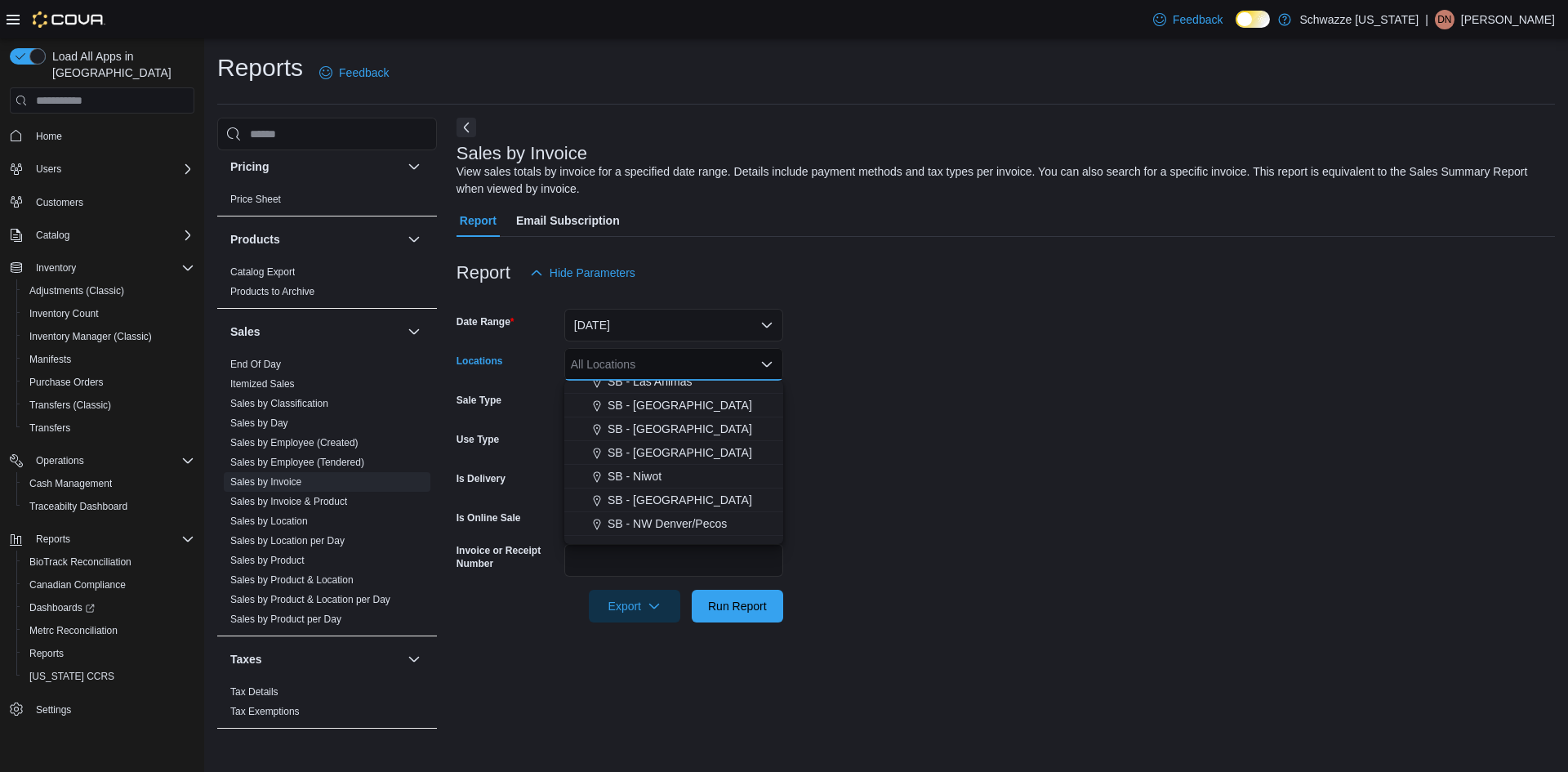
scroll to position [784, 0]
click at [678, 433] on span "SB - Pueblo West" at bounding box center [688, 436] width 145 height 16
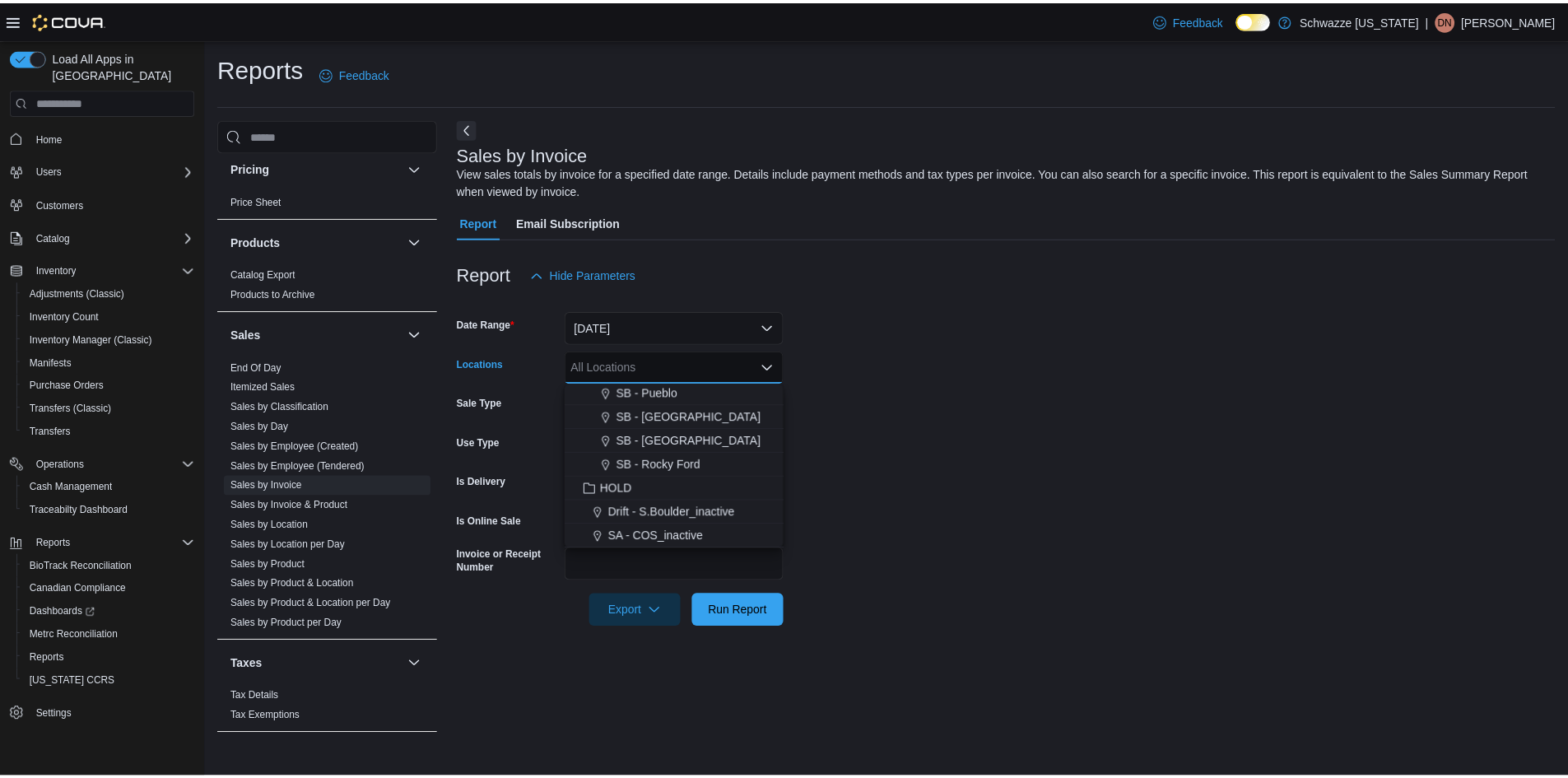
scroll to position [766, 0]
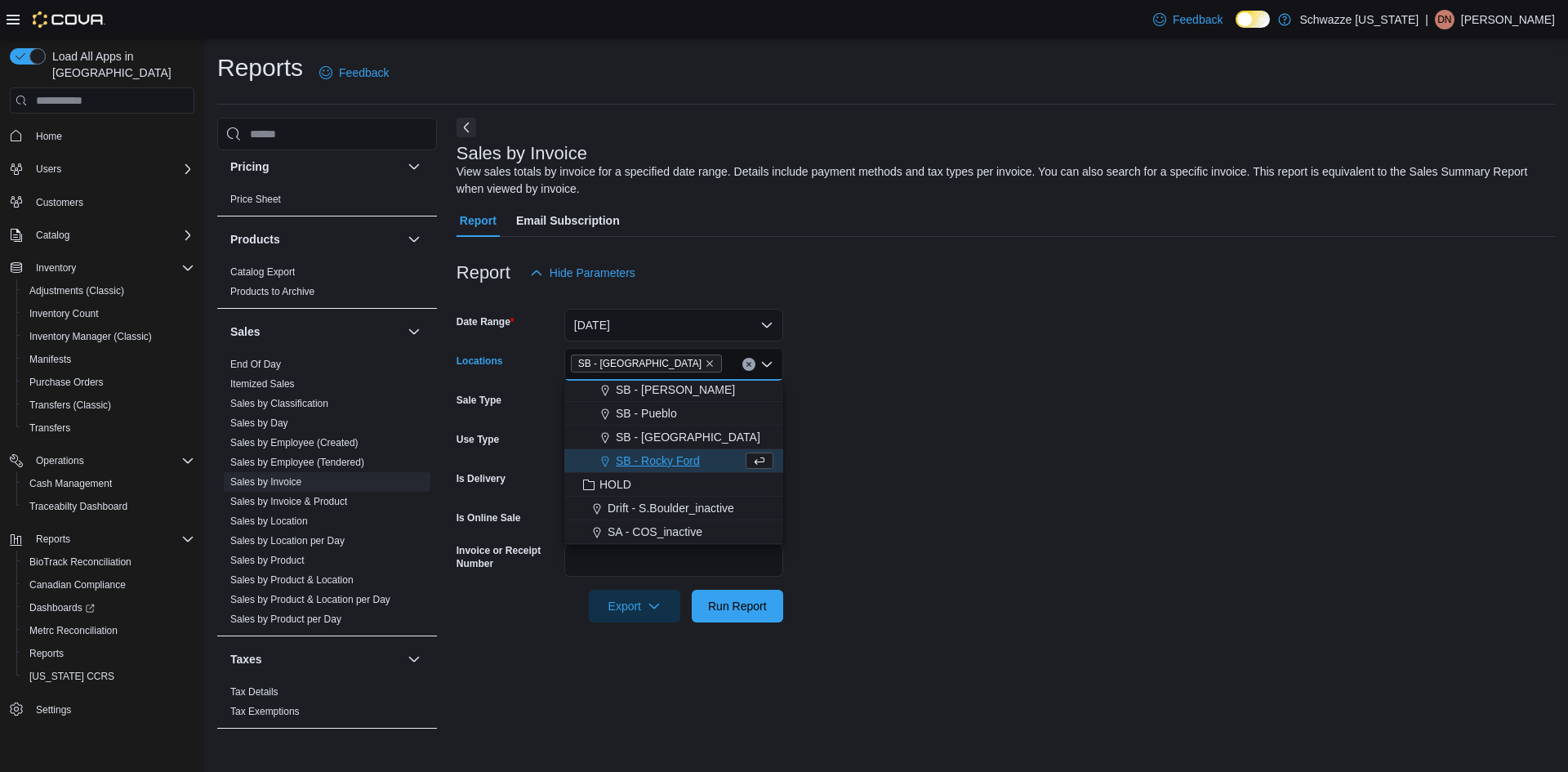
click at [890, 425] on form "Date Range Today Locations SB - Pueblo West Combo box. Selected. SB - Pueblo We…" at bounding box center [1006, 456] width 1099 height 333
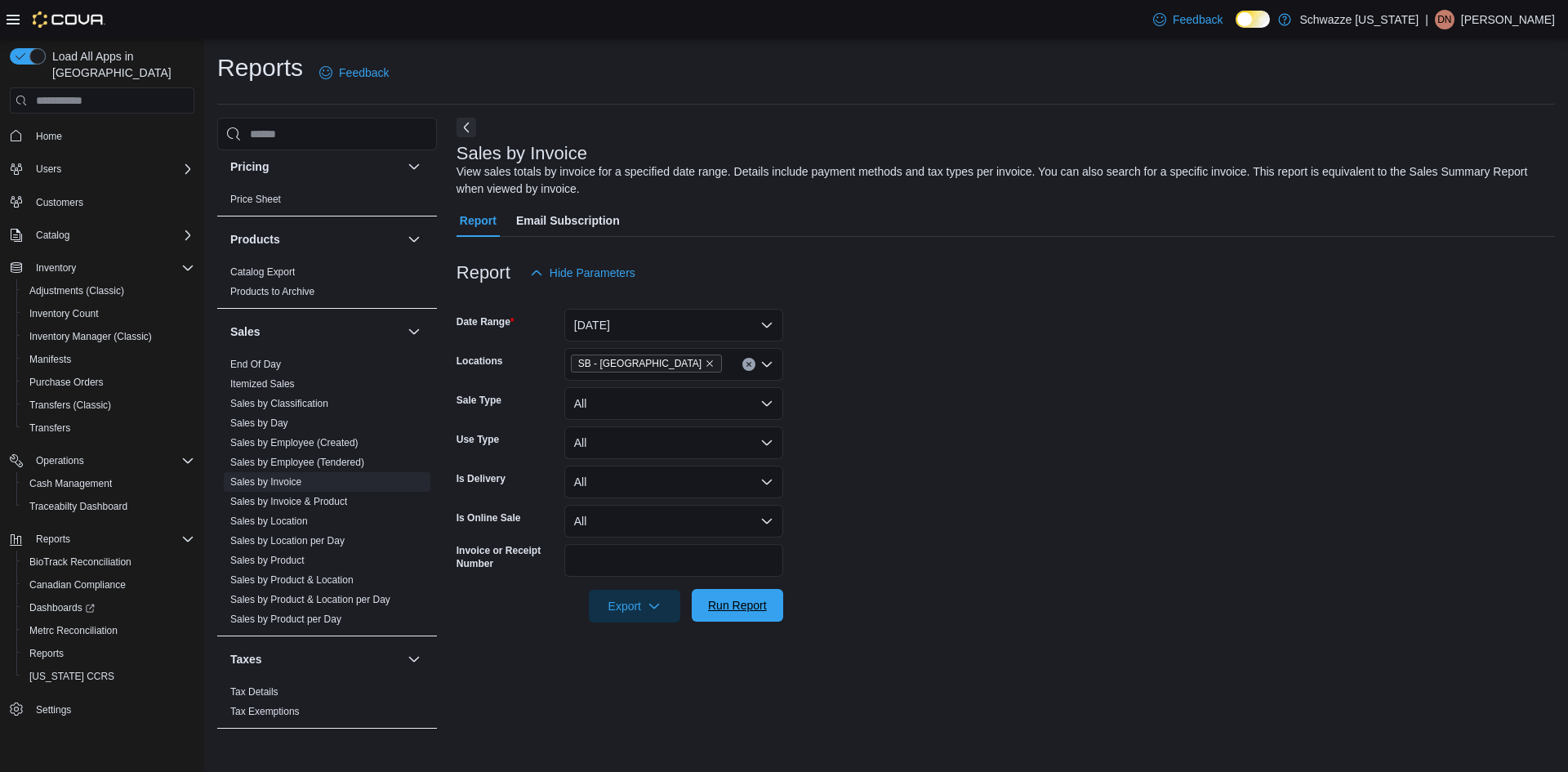
click at [734, 610] on span "Run Report" at bounding box center [737, 605] width 59 height 16
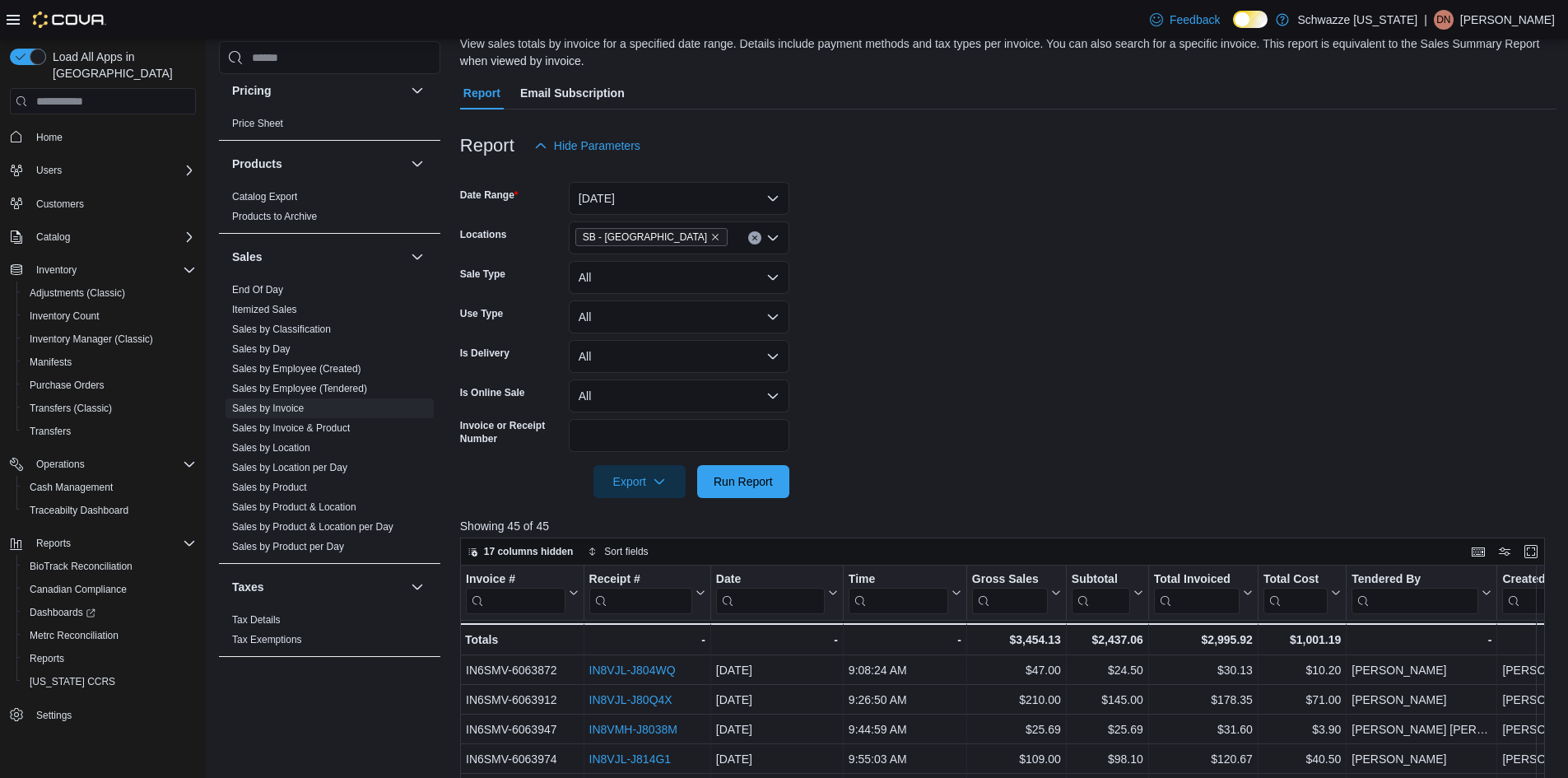
scroll to position [165, 0]
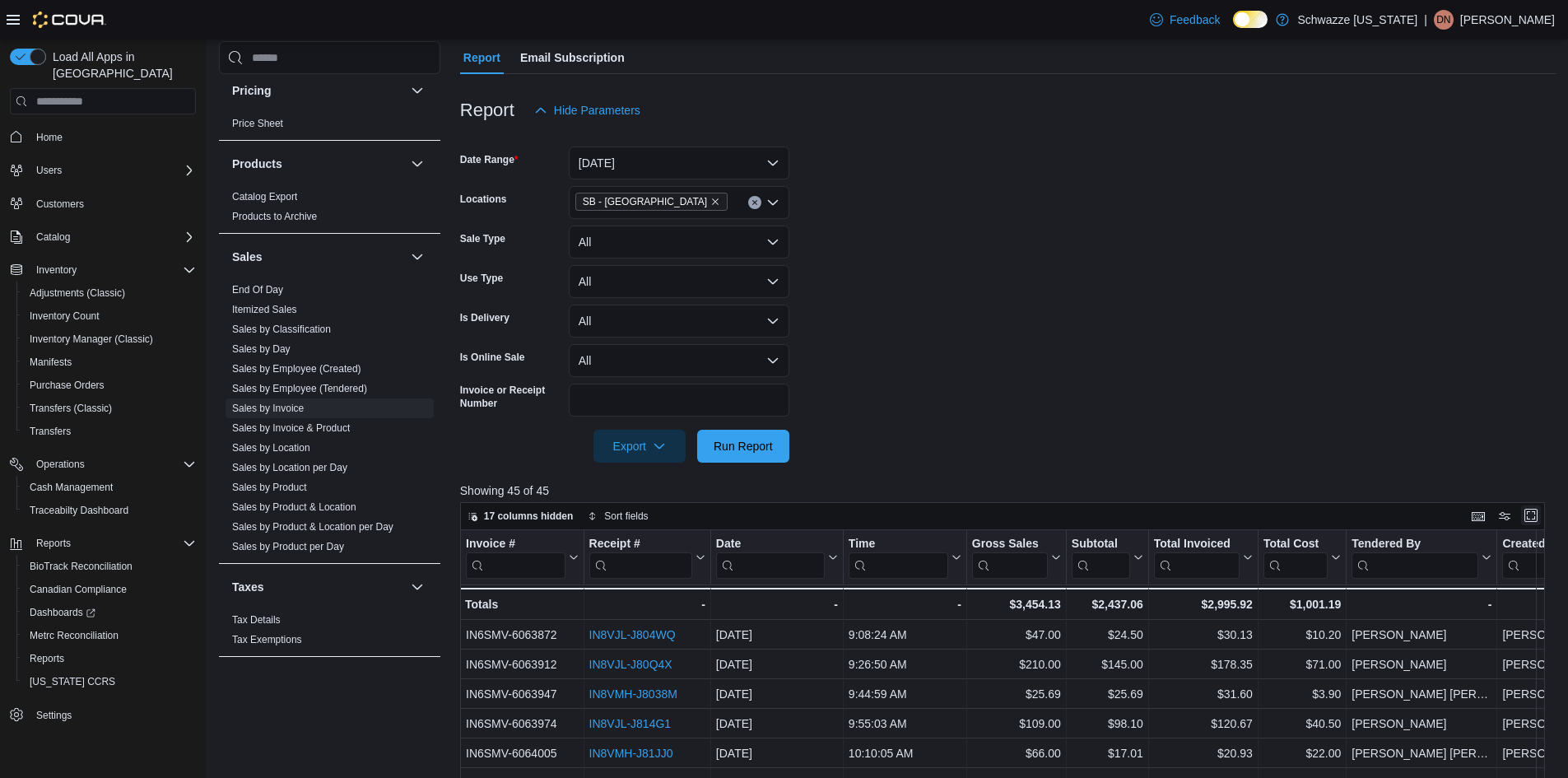
click at [1541, 511] on button "Enter fullscreen" at bounding box center [1530, 515] width 20 height 20
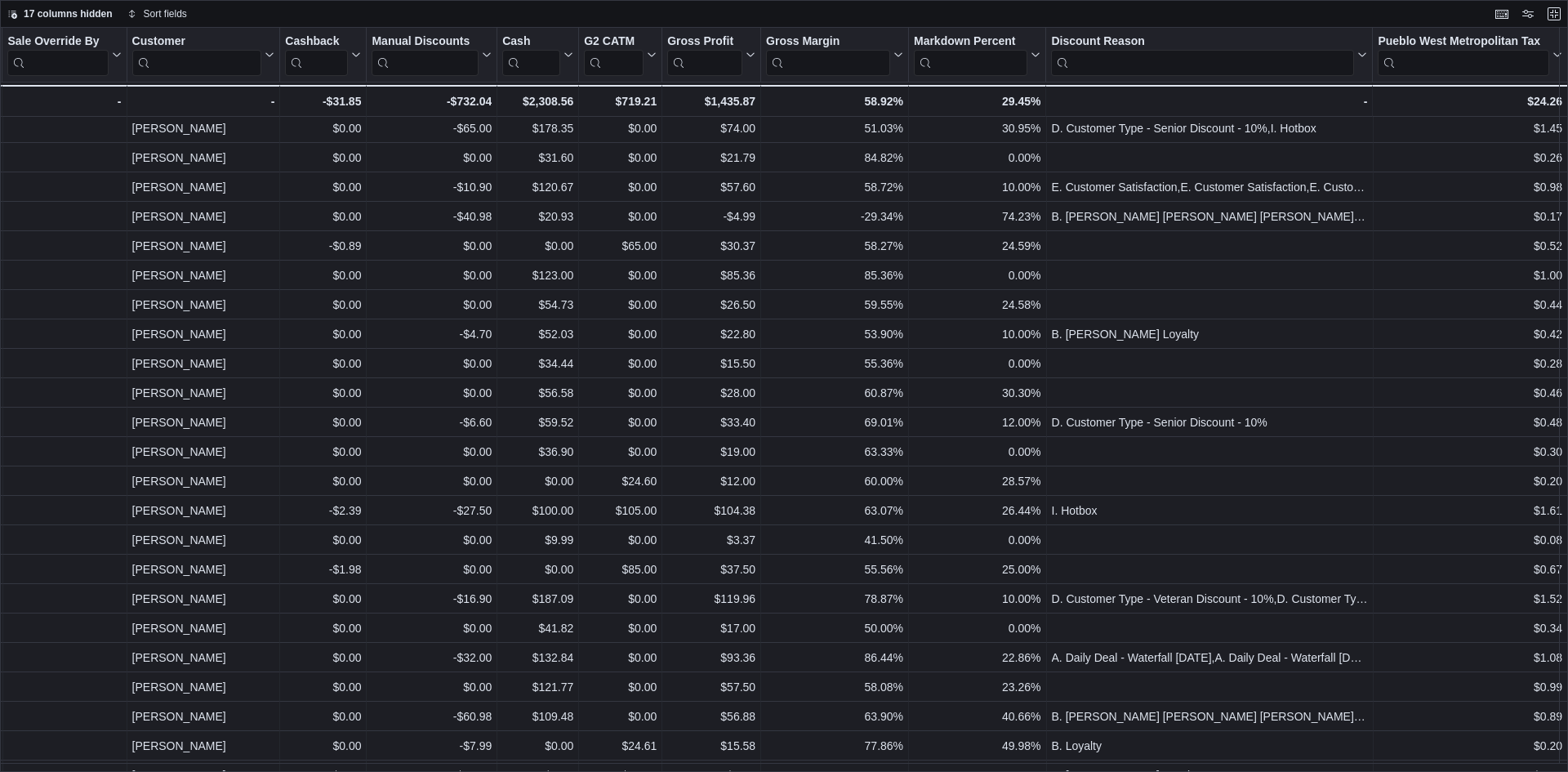
scroll to position [0, 1185]
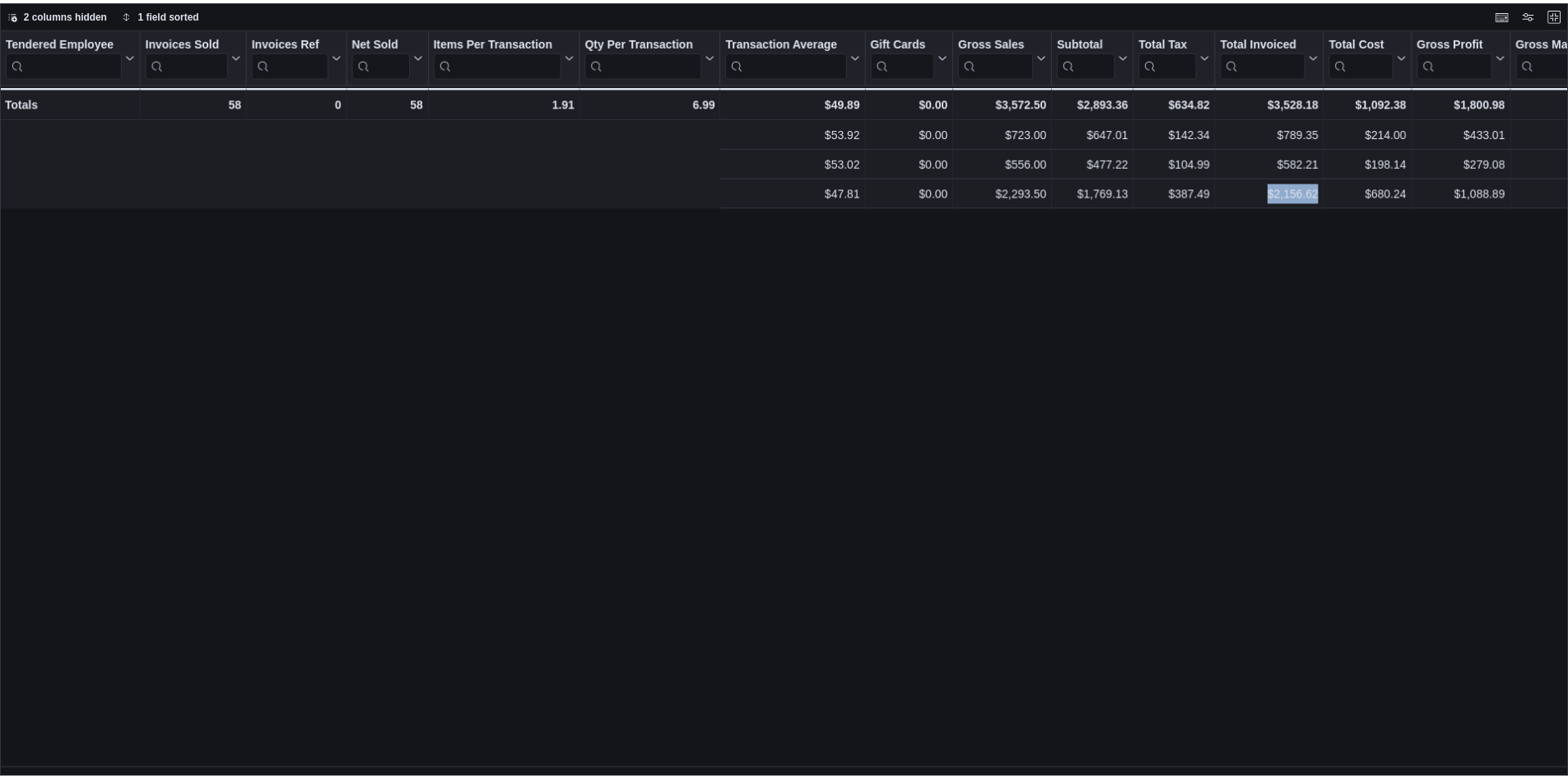
scroll to position [0, 905]
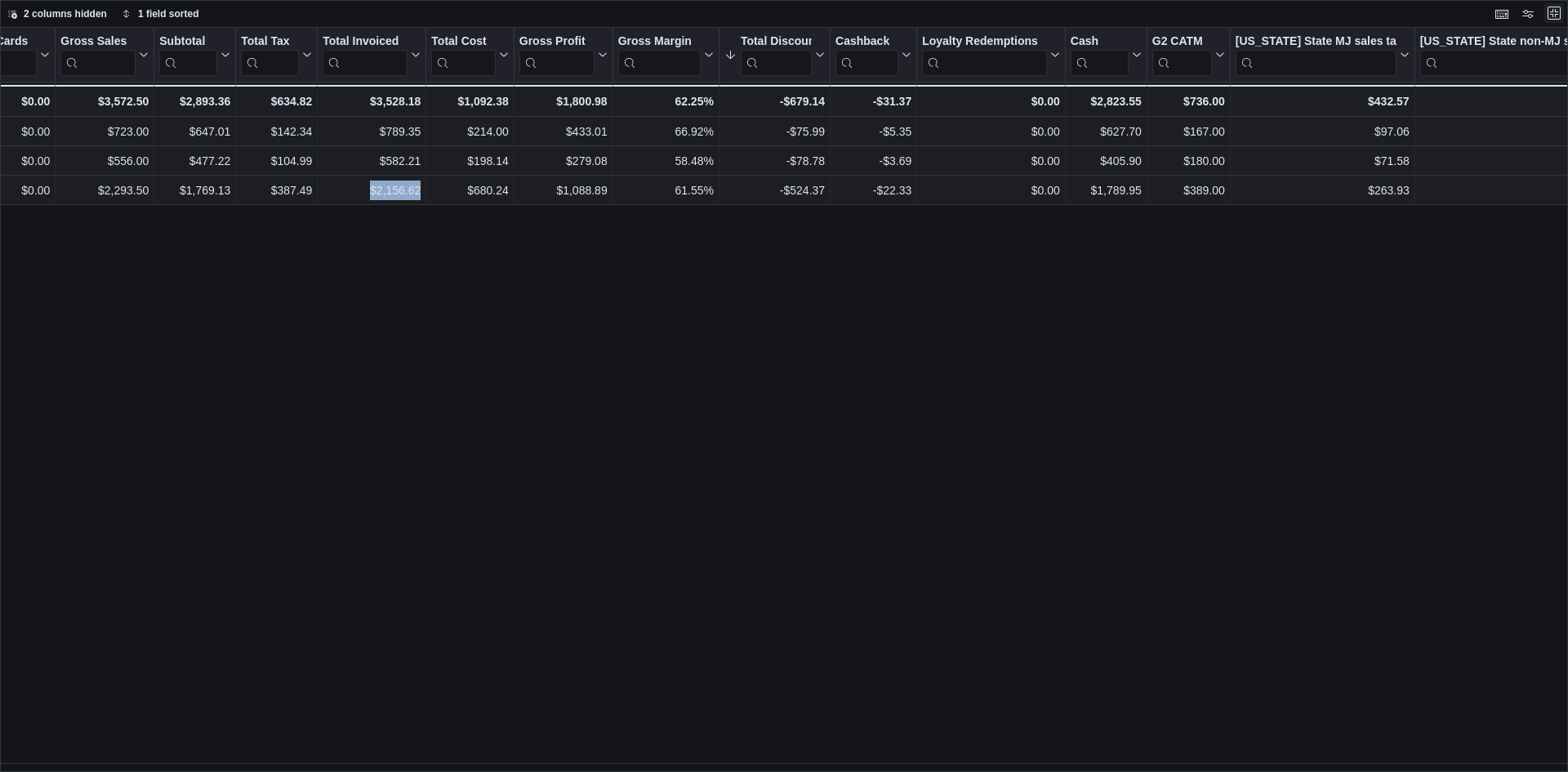
click at [1552, 16] on button "Exit fullscreen" at bounding box center [1554, 13] width 20 height 20
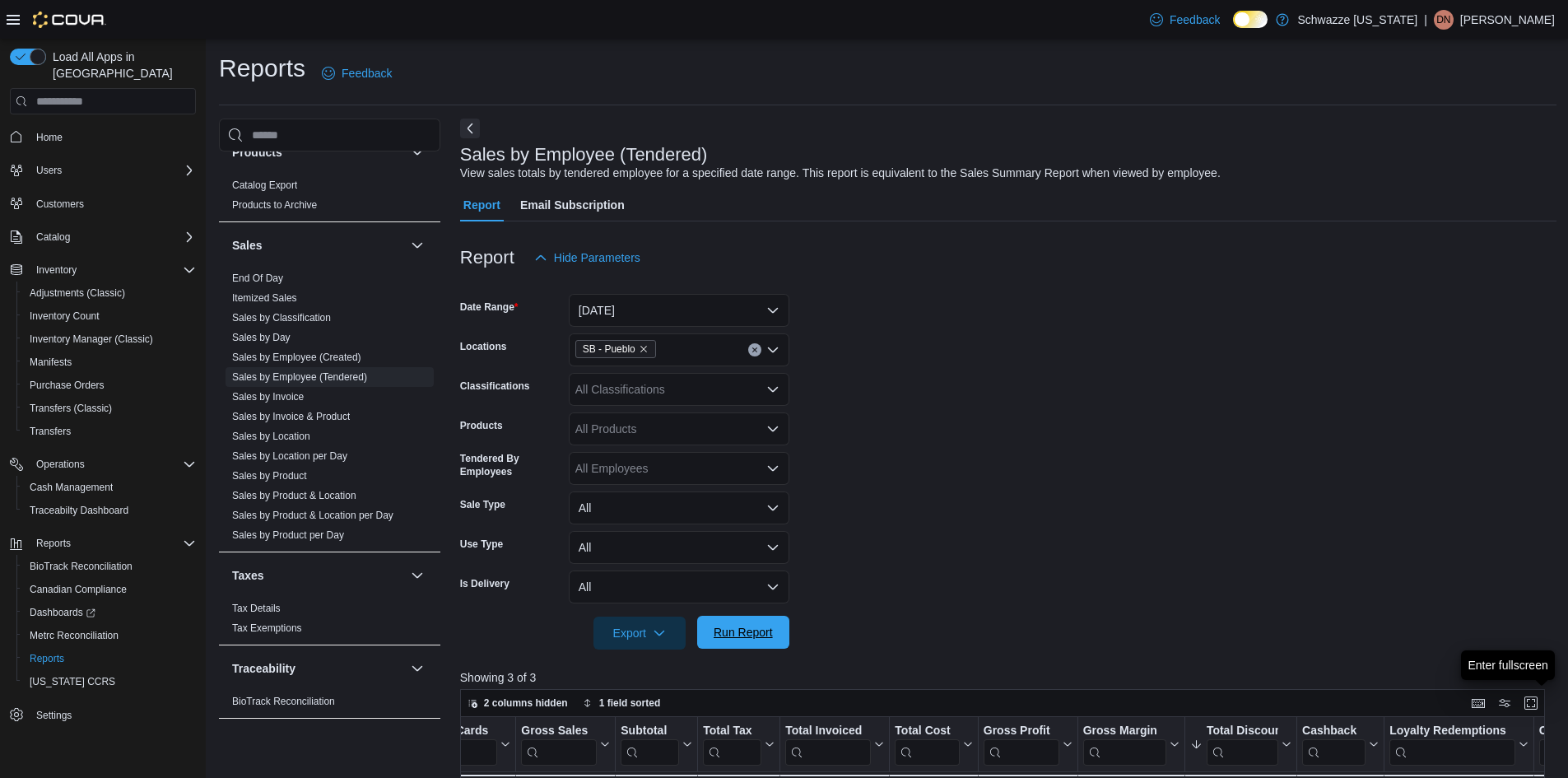
click at [715, 627] on span "Run Report" at bounding box center [743, 631] width 59 height 16
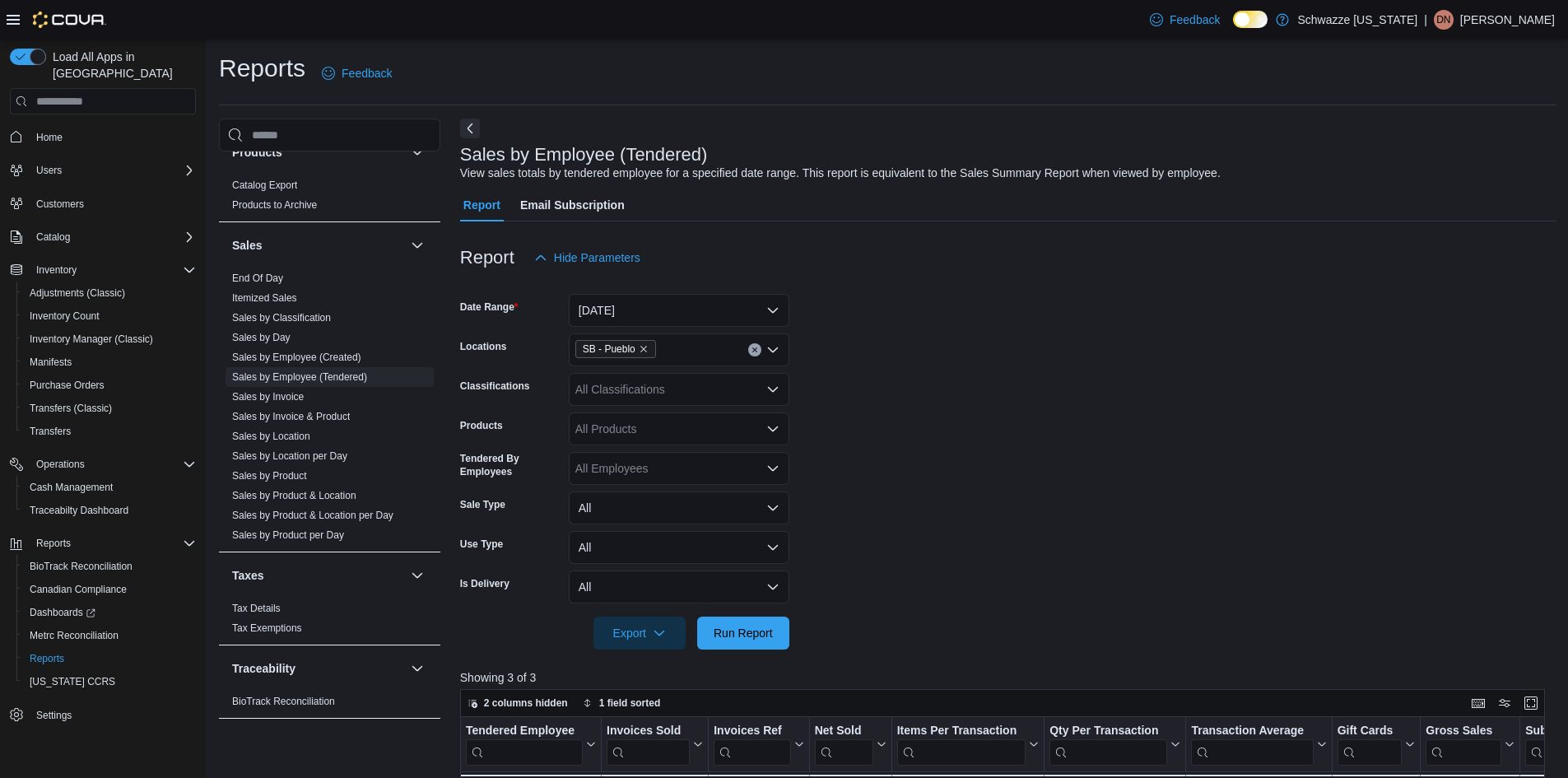
scroll to position [411, 0]
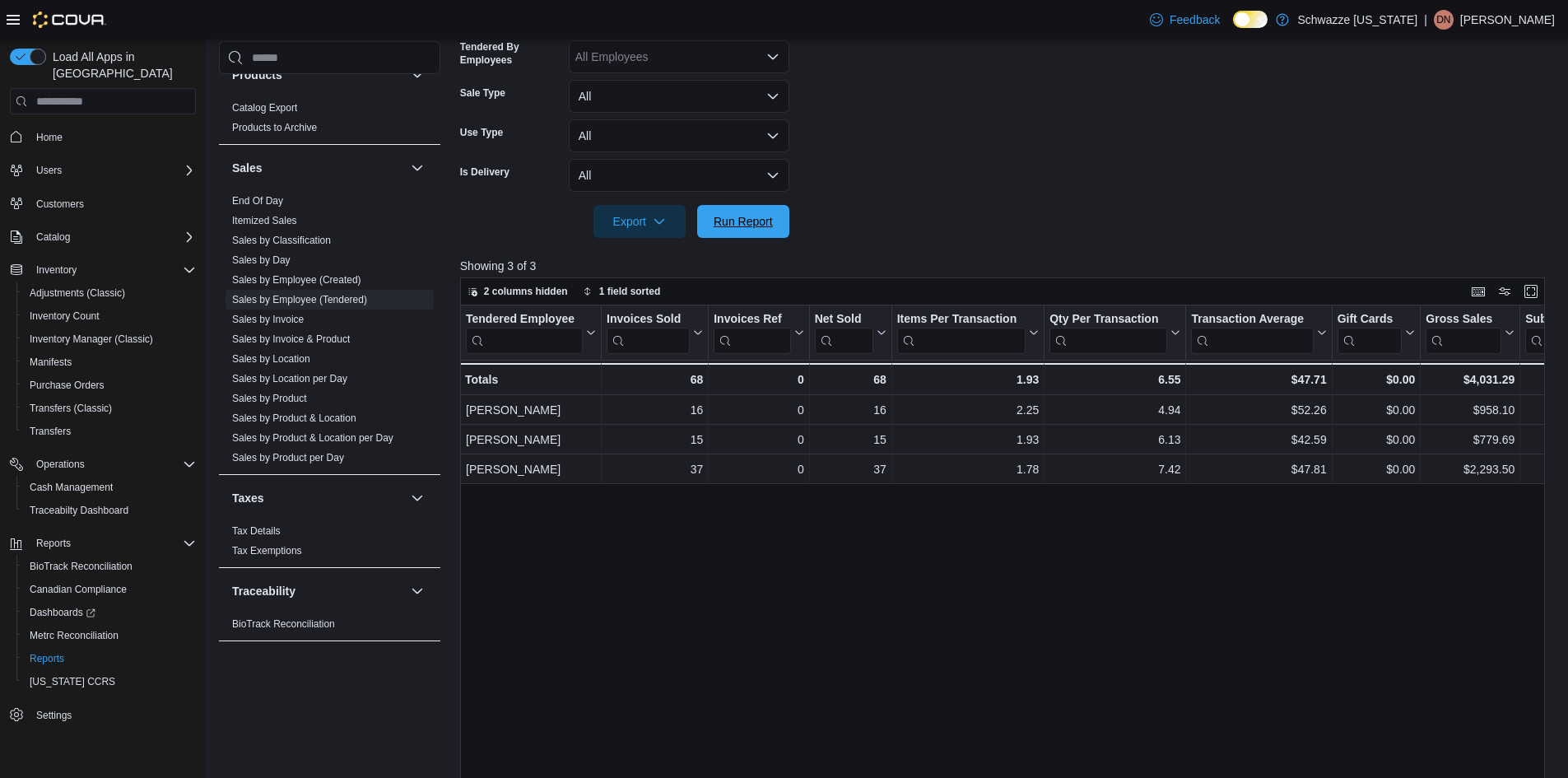
drag, startPoint x: 723, startPoint y: 224, endPoint x: 704, endPoint y: 497, distance: 273.7
click at [723, 224] on span "Run Report" at bounding box center [743, 221] width 59 height 16
click at [1540, 291] on button "Enter fullscreen" at bounding box center [1530, 290] width 20 height 20
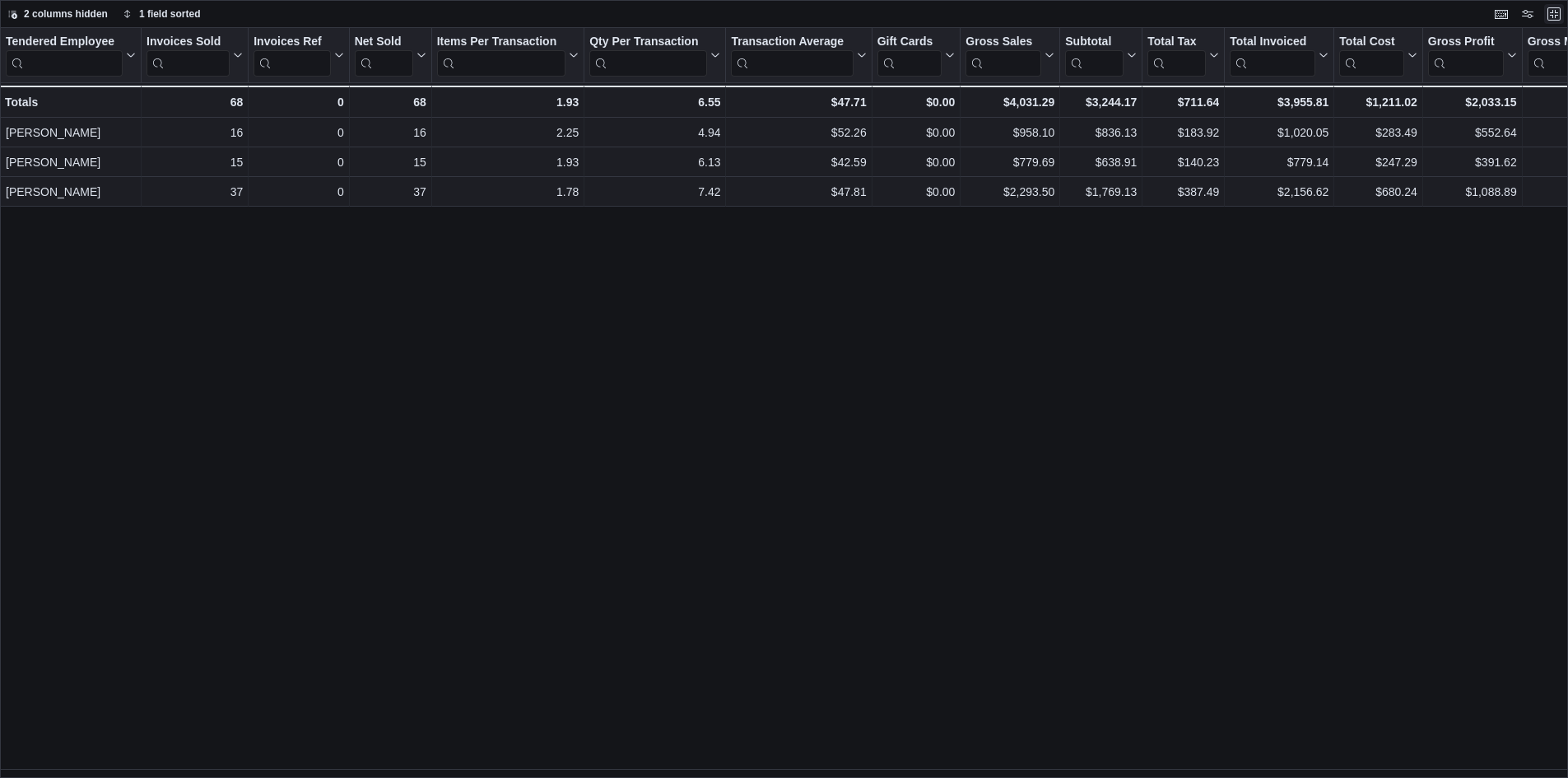
scroll to position [0, 0]
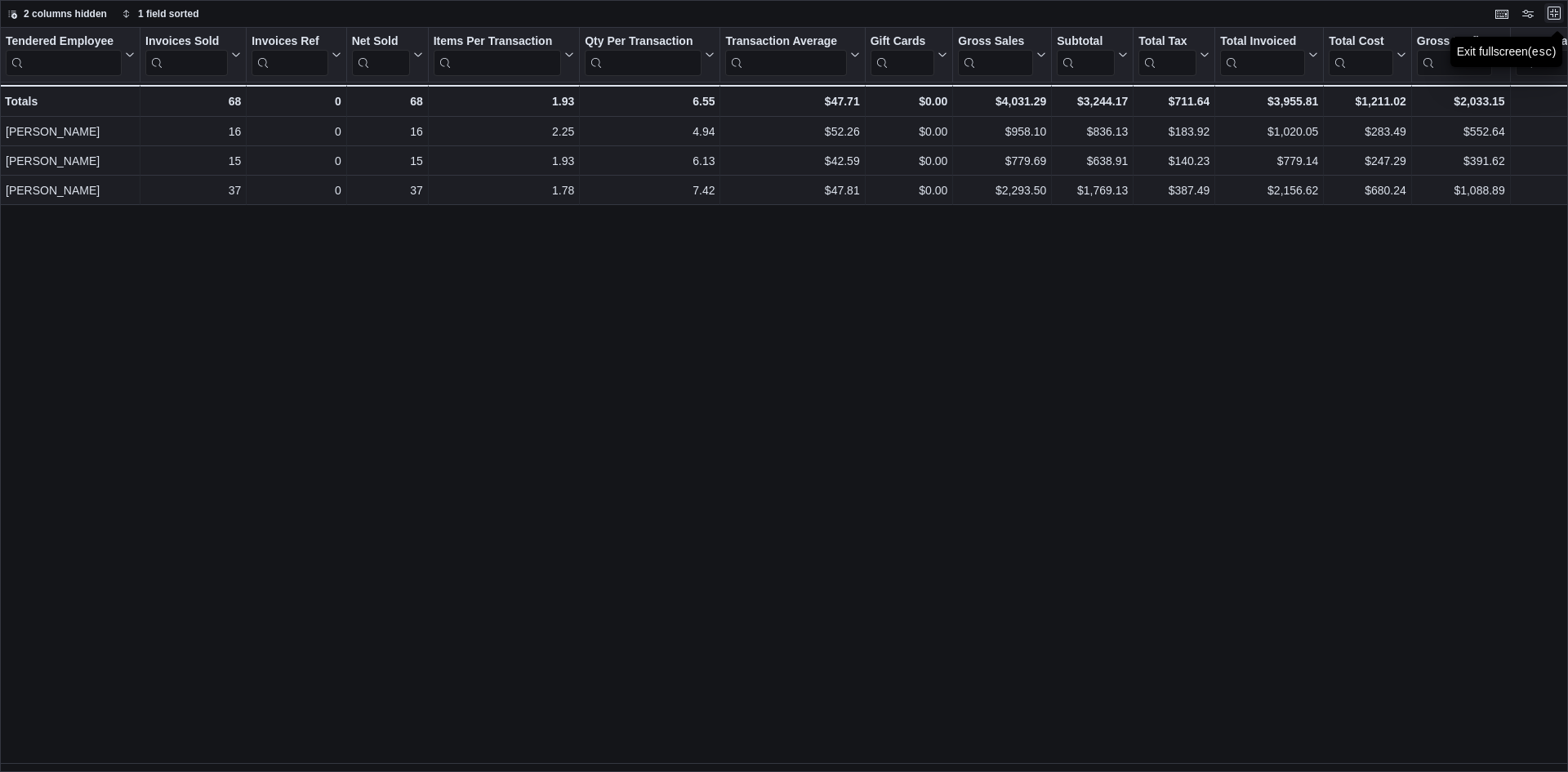
click at [1554, 9] on button "Exit fullscreen" at bounding box center [1554, 13] width 20 height 20
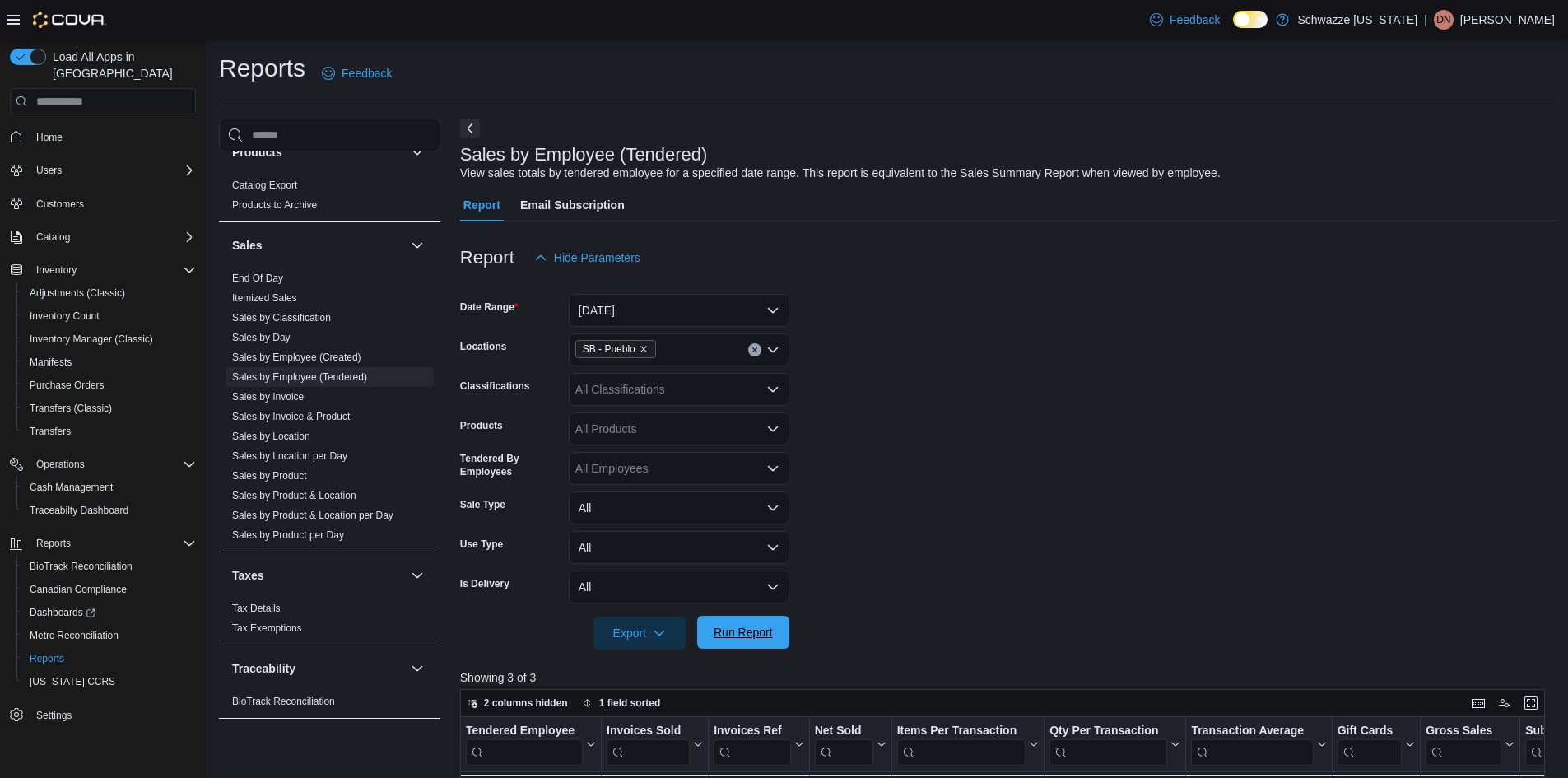
click at [727, 631] on span "Run Report" at bounding box center [743, 631] width 59 height 16
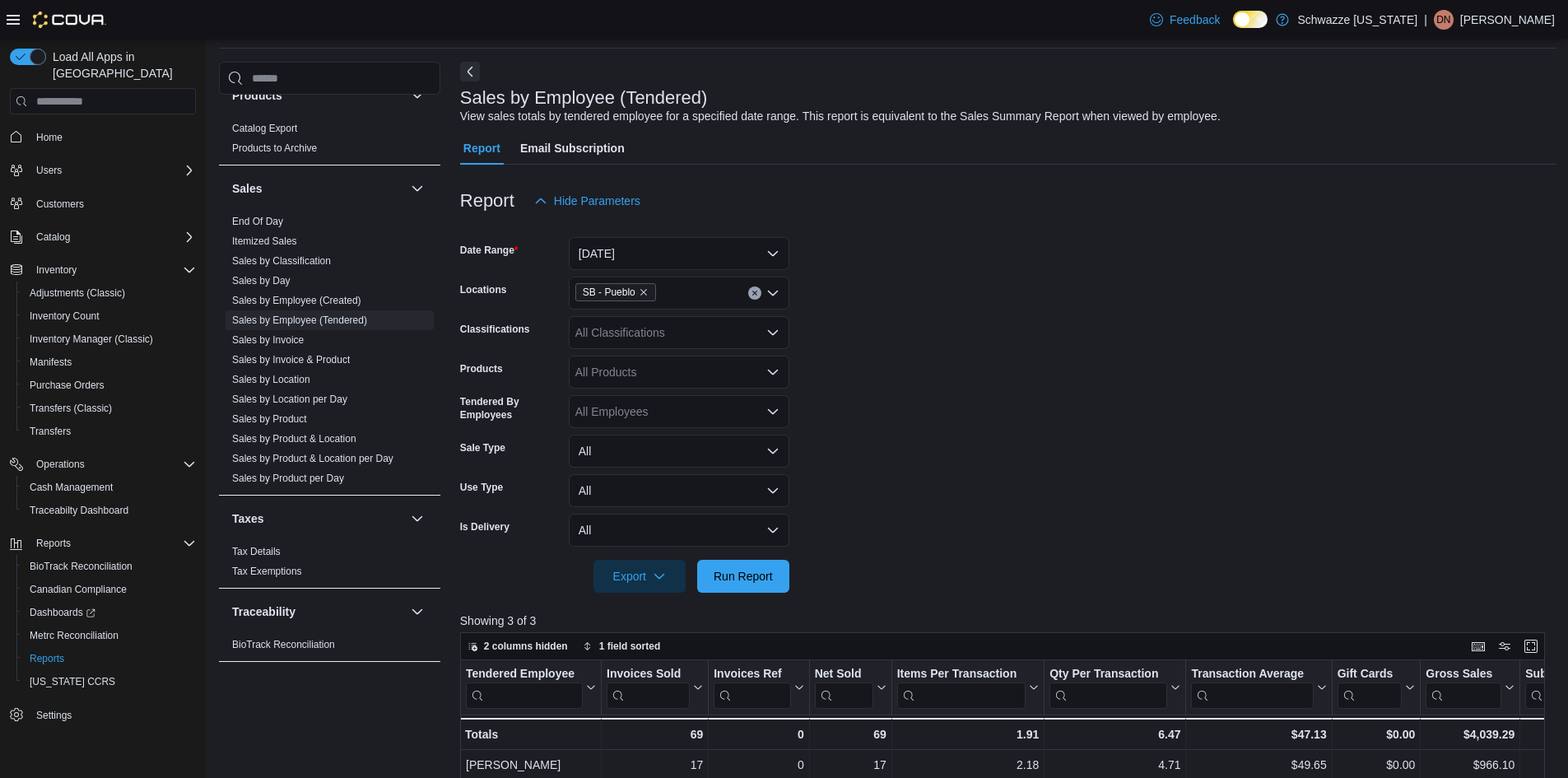
scroll to position [82, 0]
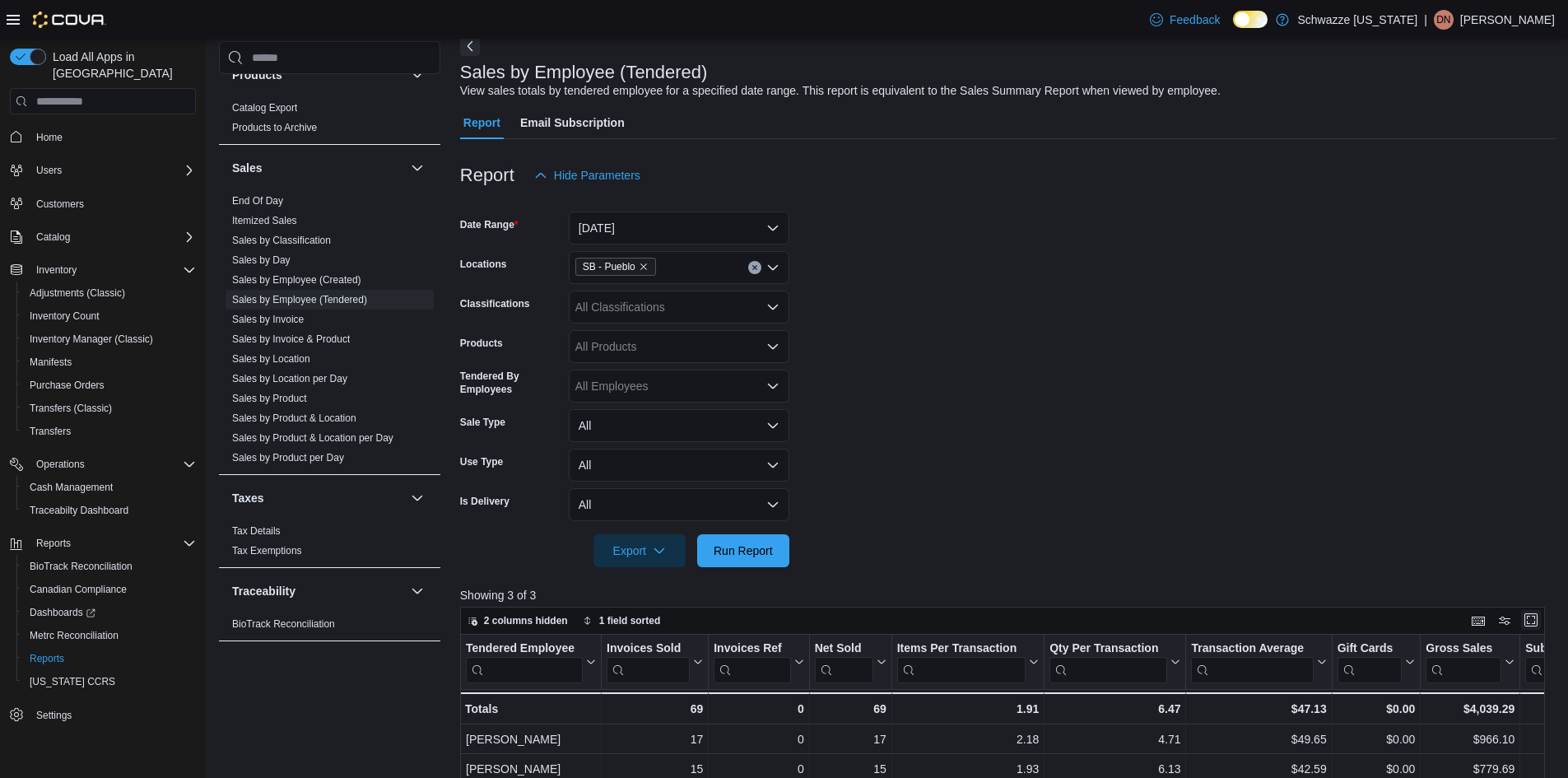
click at [1540, 625] on button "Enter fullscreen" at bounding box center [1530, 619] width 20 height 20
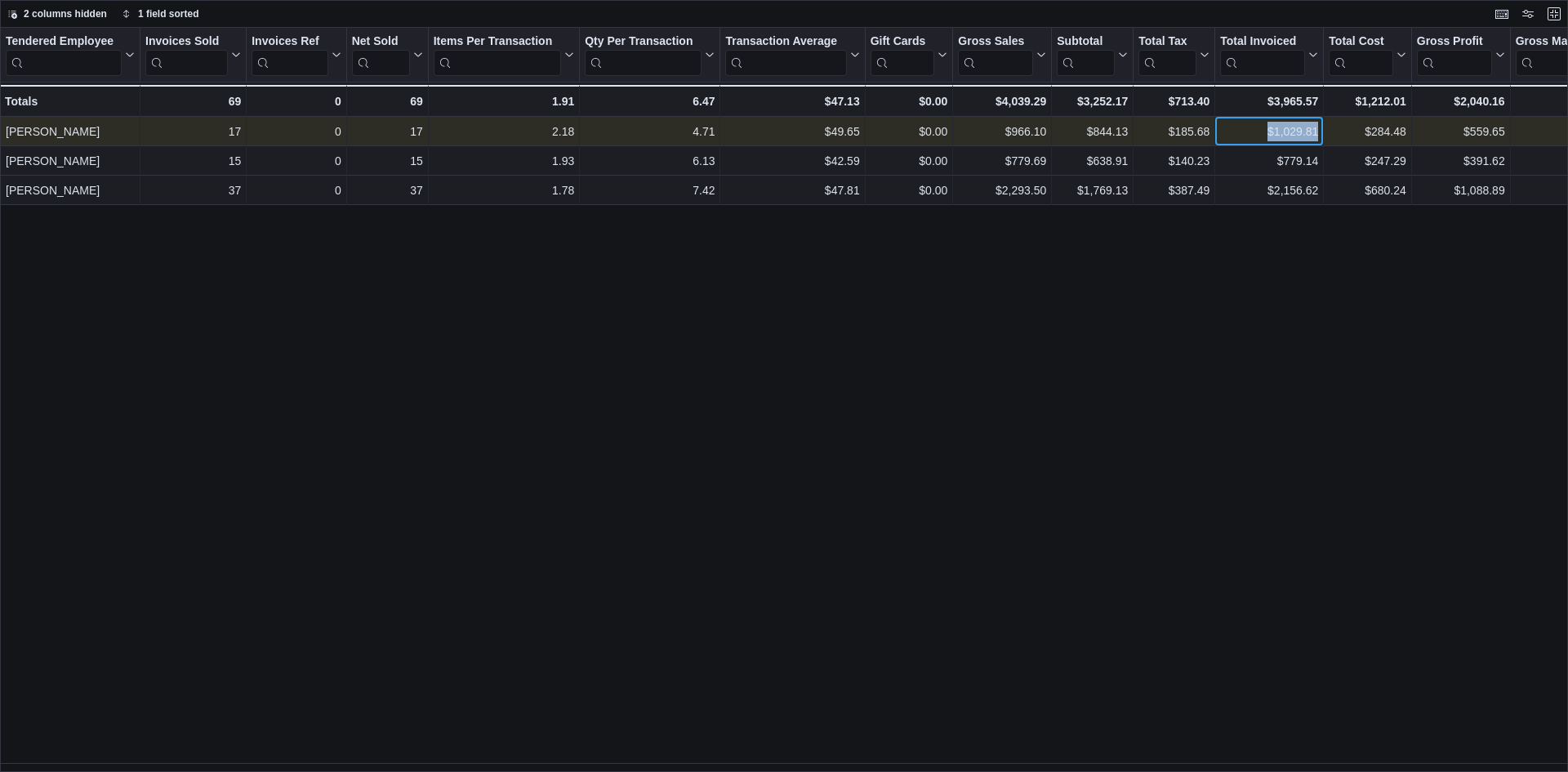
drag, startPoint x: 1268, startPoint y: 129, endPoint x: 1327, endPoint y: 134, distance: 59.2
click at [1327, 134] on div "Daniel castillo - Tendered Employee, column 1, row 1 17 - Invoices Sold, column…" at bounding box center [1048, 131] width 2096 height 30
copy div "$1,029.81 - Total Invoiced, column 12, row 1"
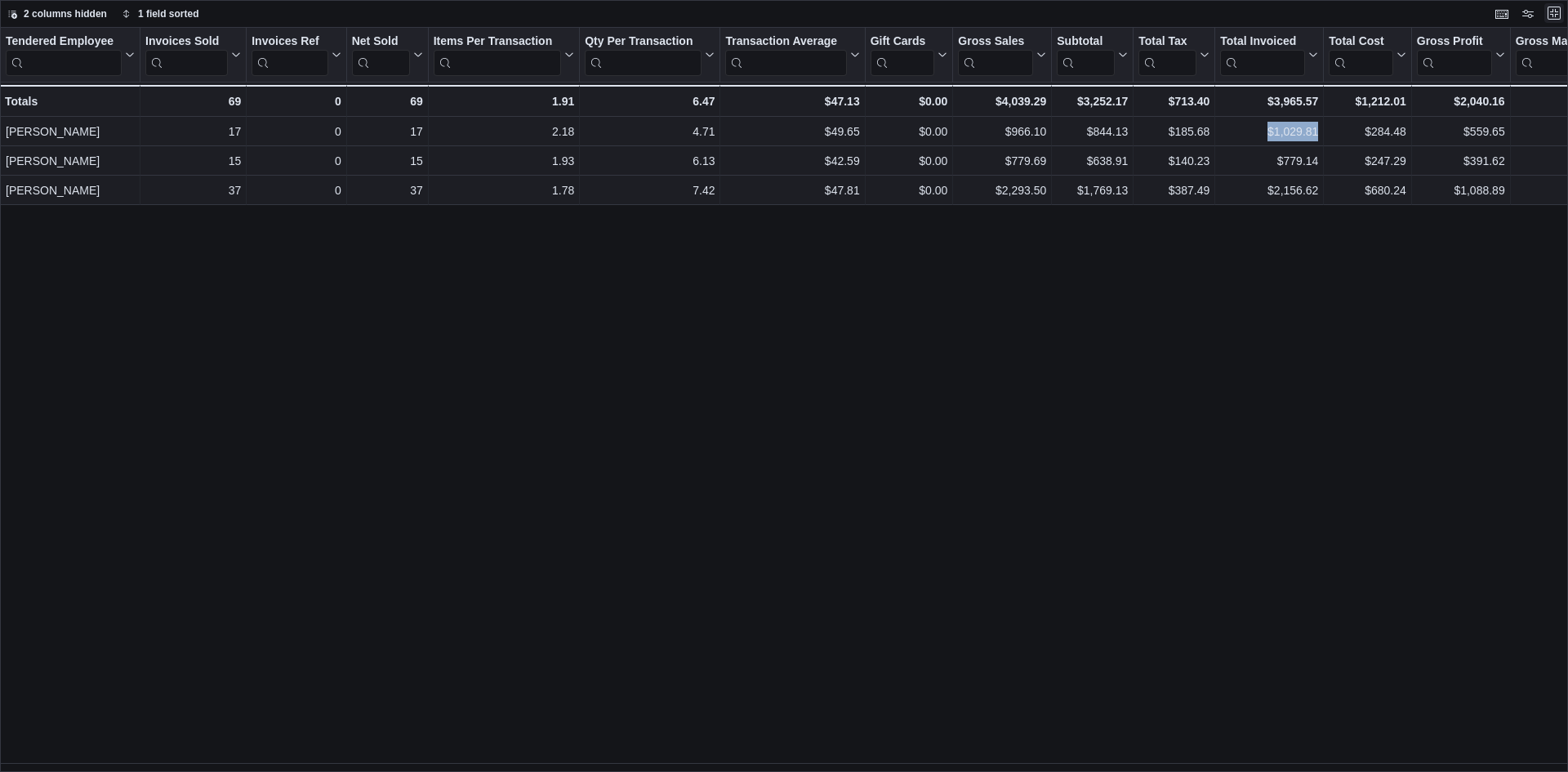
click at [1548, 15] on button "Exit fullscreen" at bounding box center [1554, 13] width 20 height 20
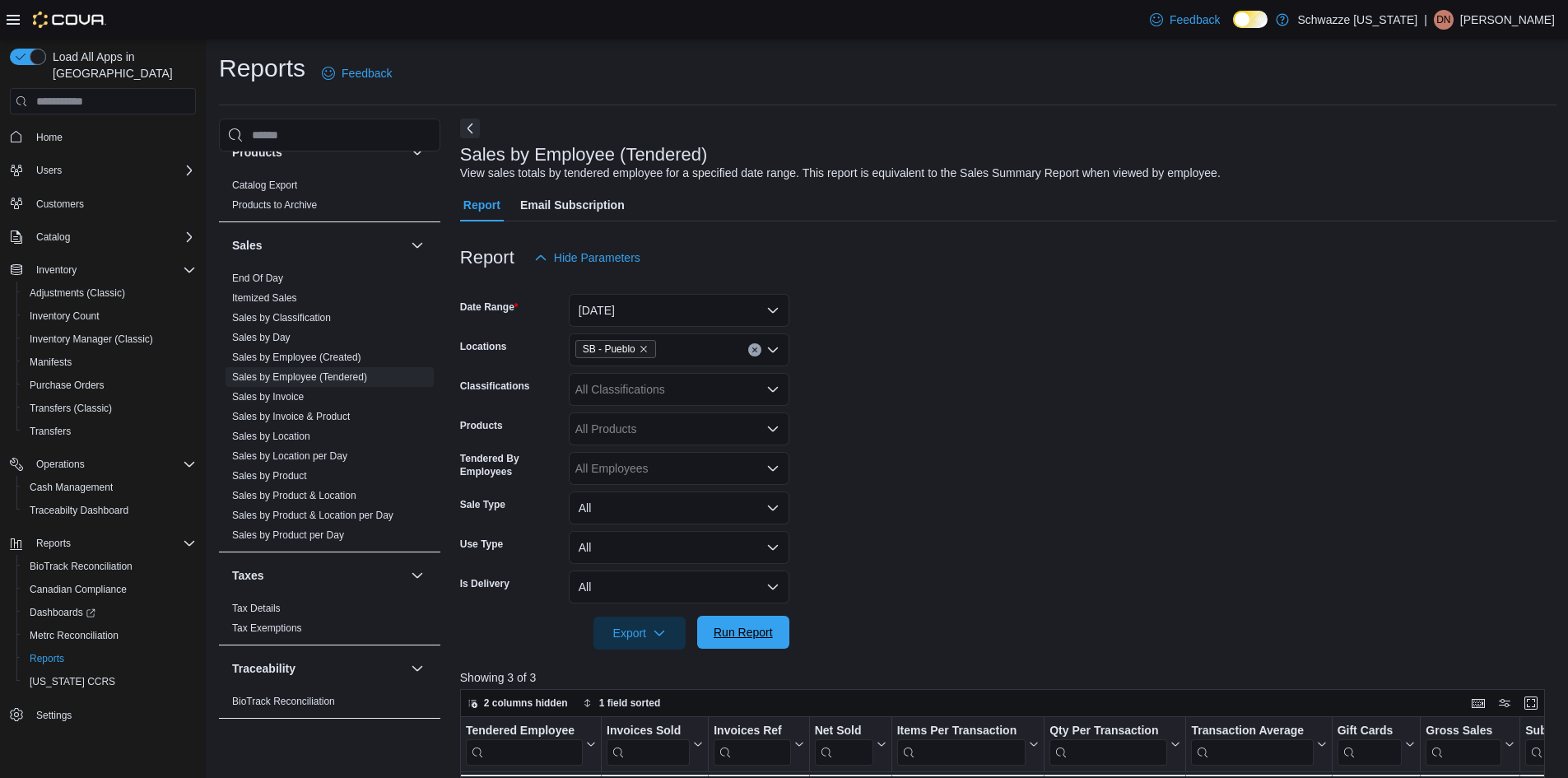
click at [735, 635] on span "Run Report" at bounding box center [743, 631] width 59 height 16
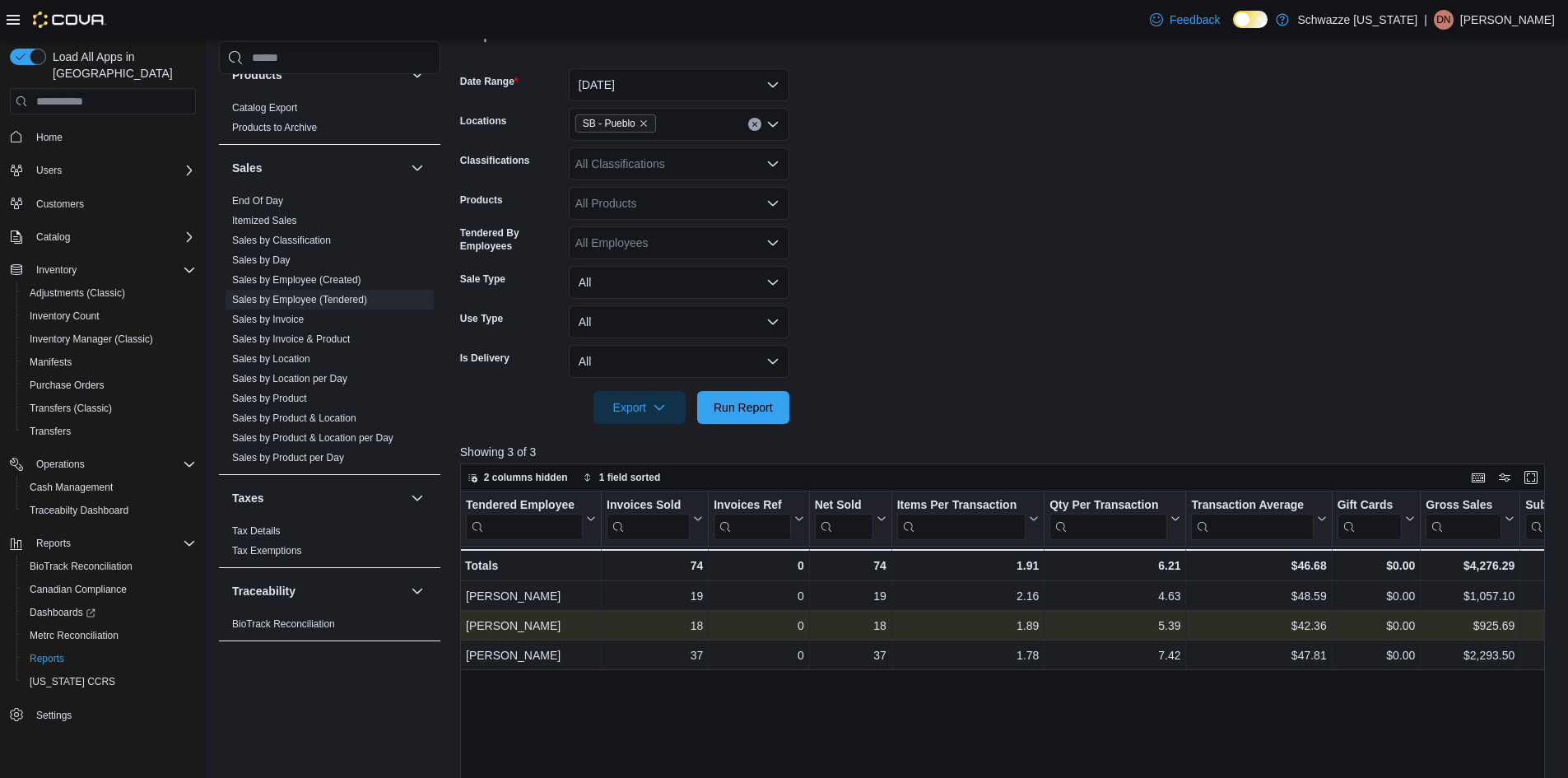
scroll to position [247, 0]
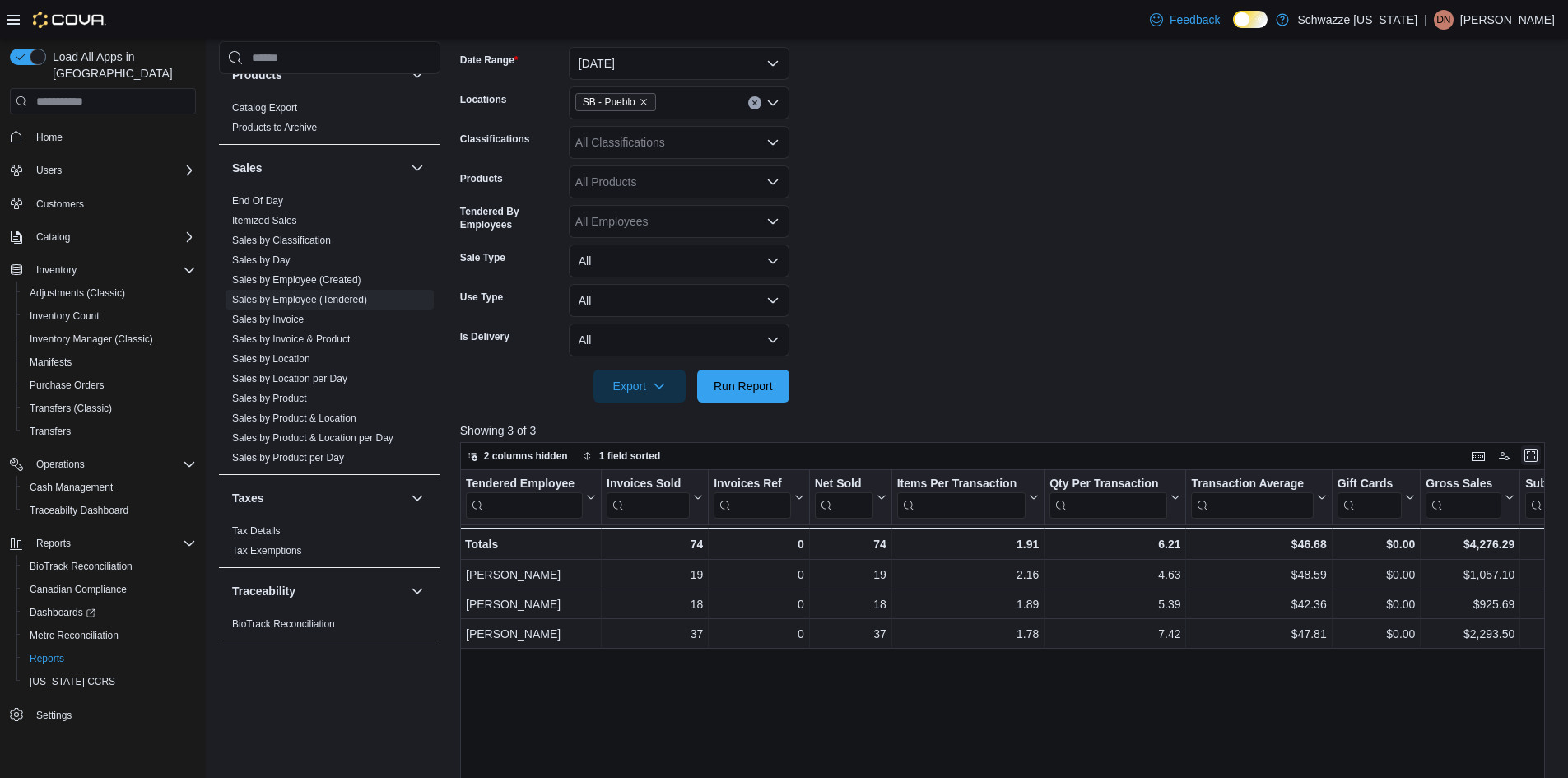
click at [1541, 460] on button "Enter fullscreen" at bounding box center [1530, 455] width 20 height 20
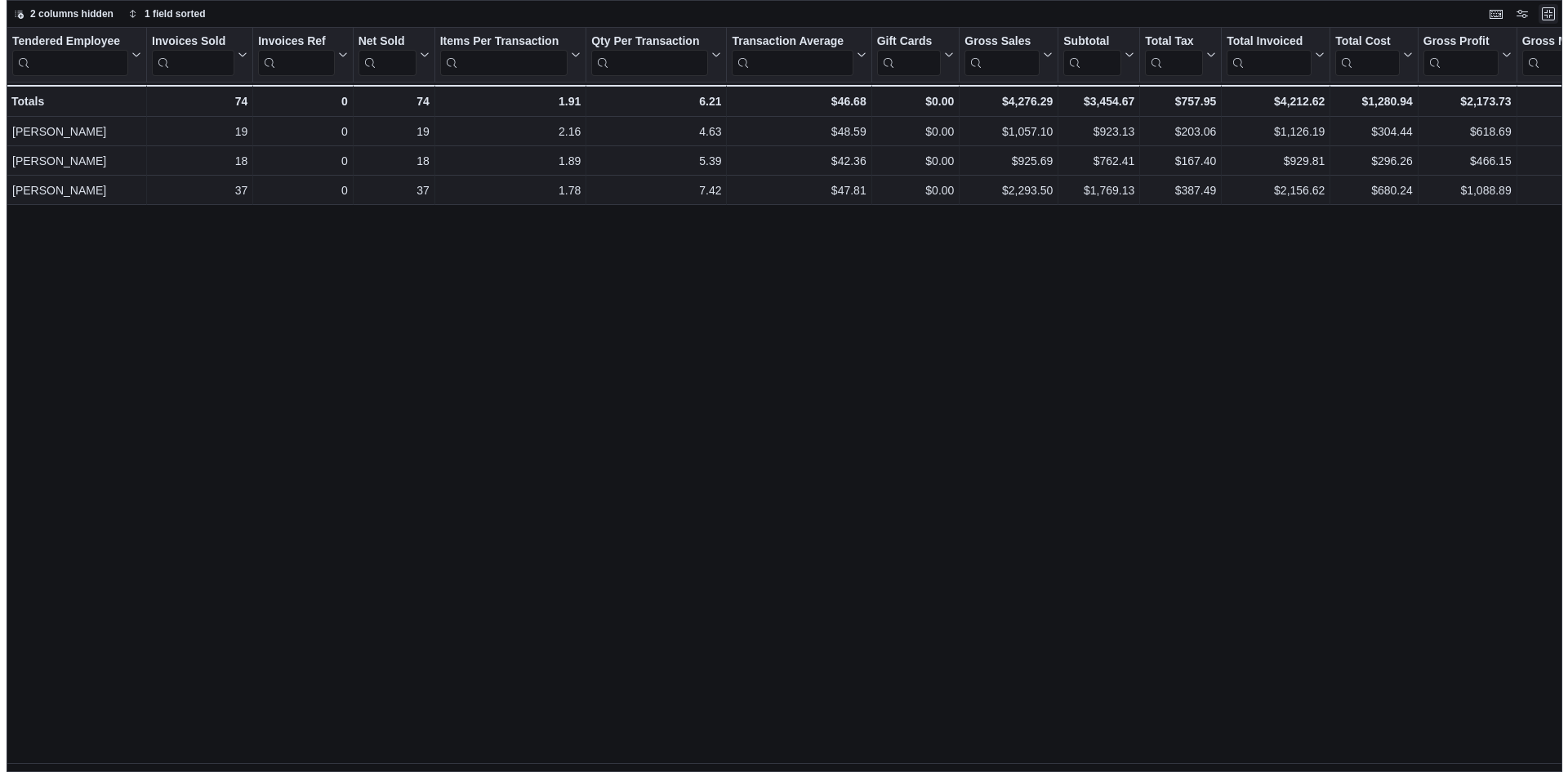
scroll to position [0, 0]
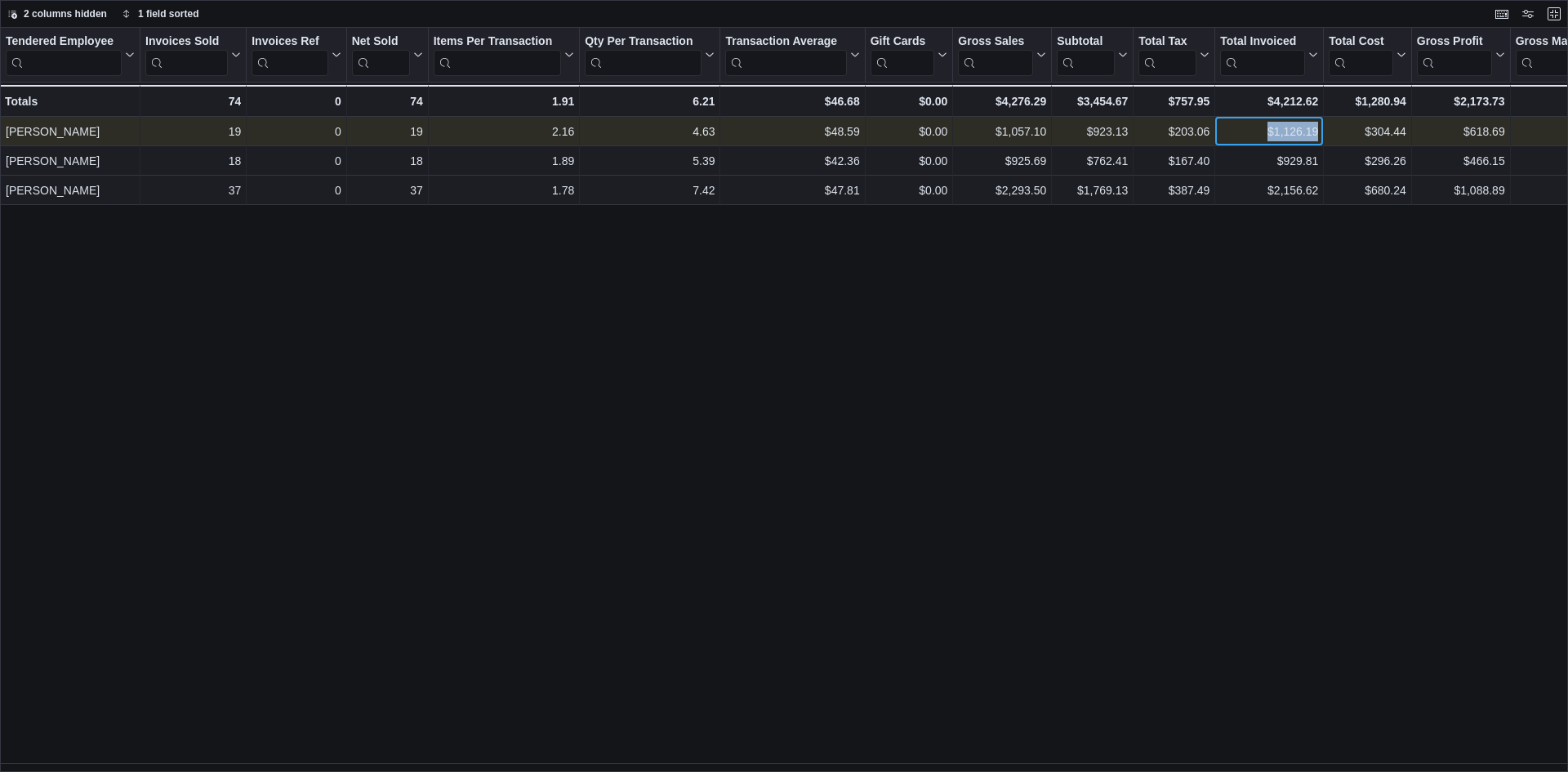
drag, startPoint x: 1266, startPoint y: 131, endPoint x: 1324, endPoint y: 137, distance: 58.3
click at [1324, 137] on div "Daniel castillo - Tendered Employee, column 1, row 1 19 - Invoices Sold, column…" at bounding box center [1048, 131] width 2096 height 30
copy div "$1,126.19 - Total Invoiced, column 12, row 1"
click at [1260, 132] on div "$1,126.19" at bounding box center [1269, 131] width 98 height 20
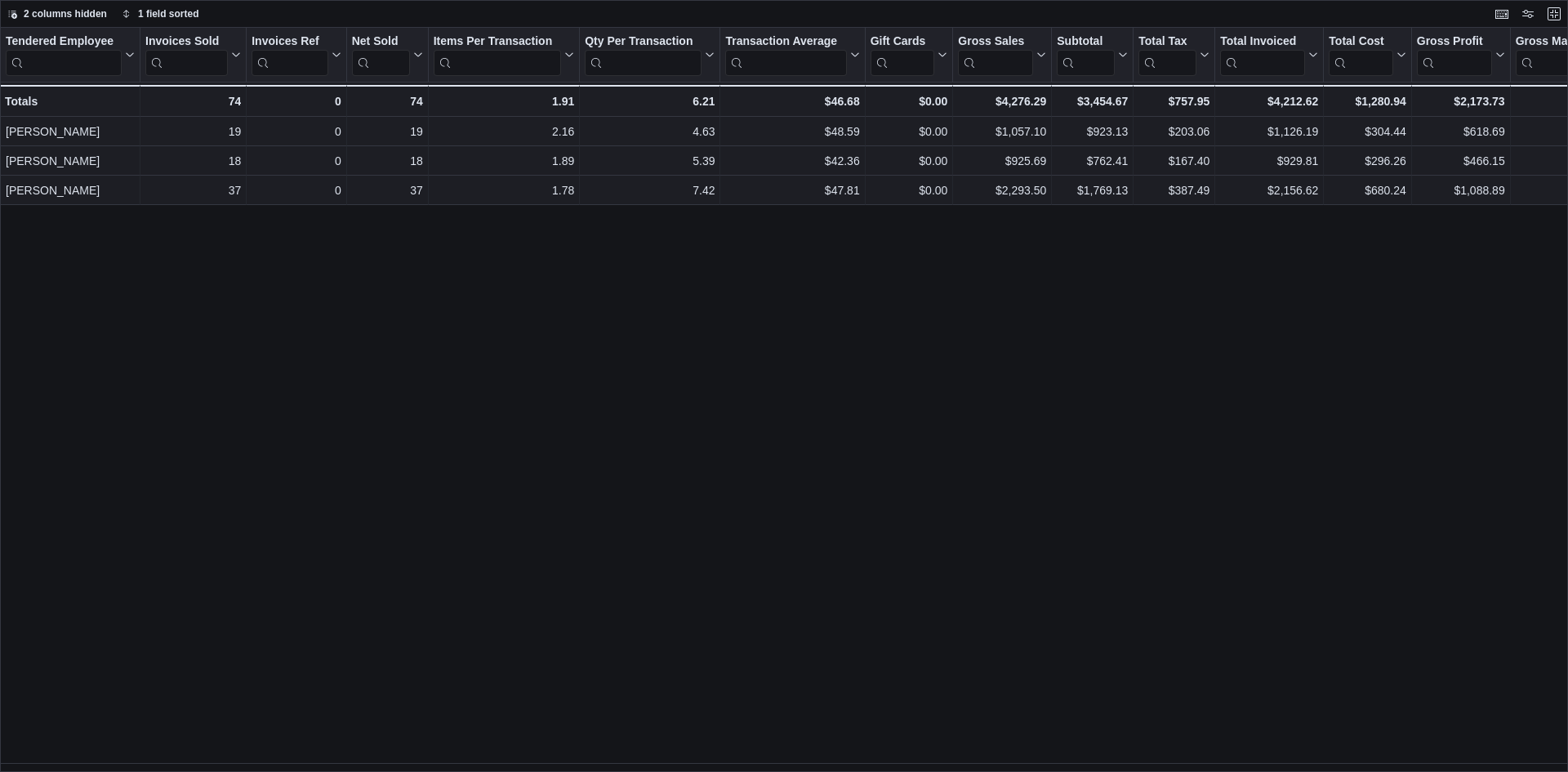
click at [1281, 367] on div "Tendered Employee Click to view column header actions Invoices Sold Click to vi…" at bounding box center [784, 400] width 1568 height 744
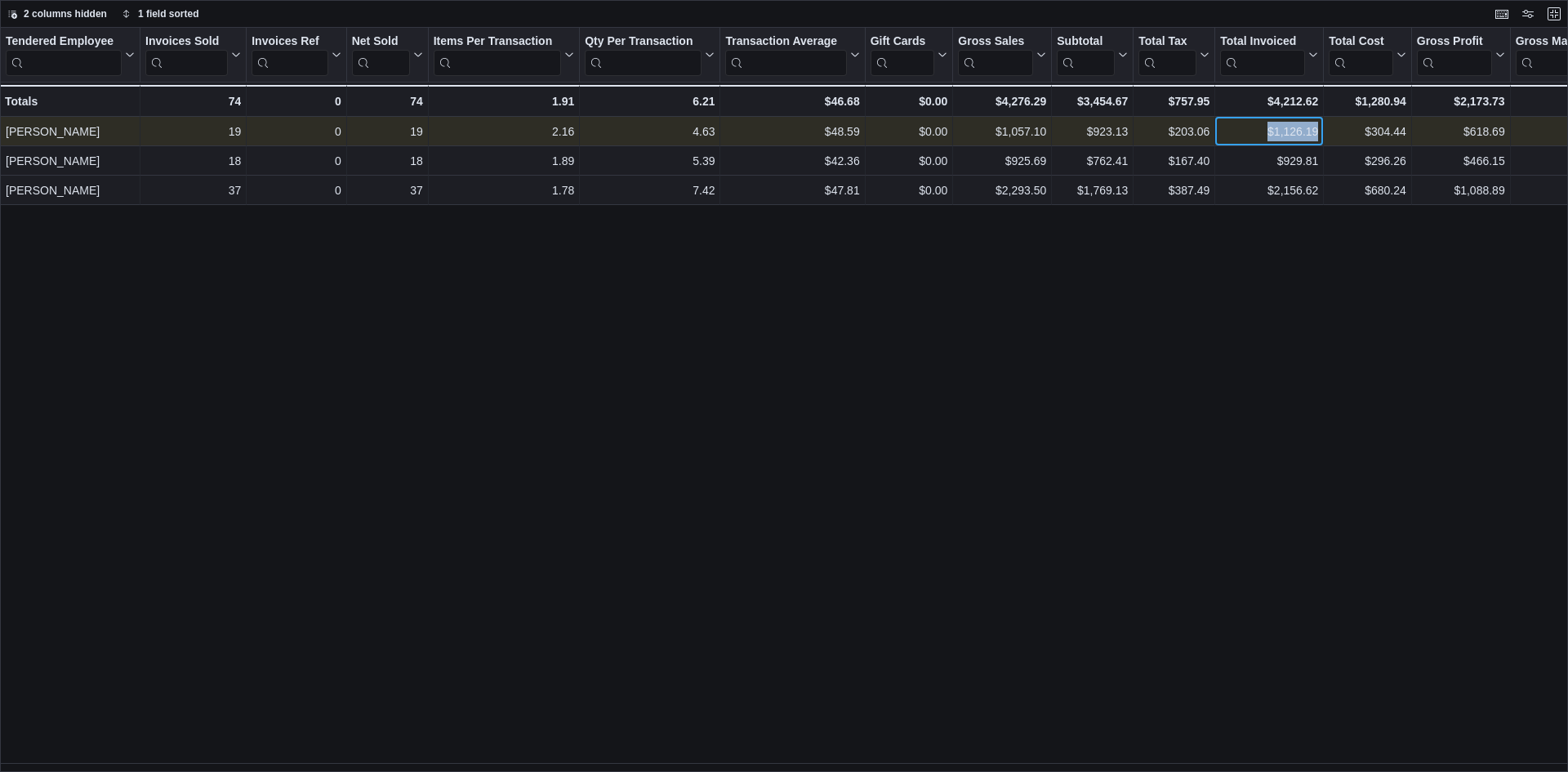
drag, startPoint x: 1267, startPoint y: 131, endPoint x: 1320, endPoint y: 133, distance: 53.0
click at [1320, 133] on div "$1,126.19 - Total Invoiced, column 12, row 1" at bounding box center [1270, 131] width 109 height 30
copy div "$1,126.19"
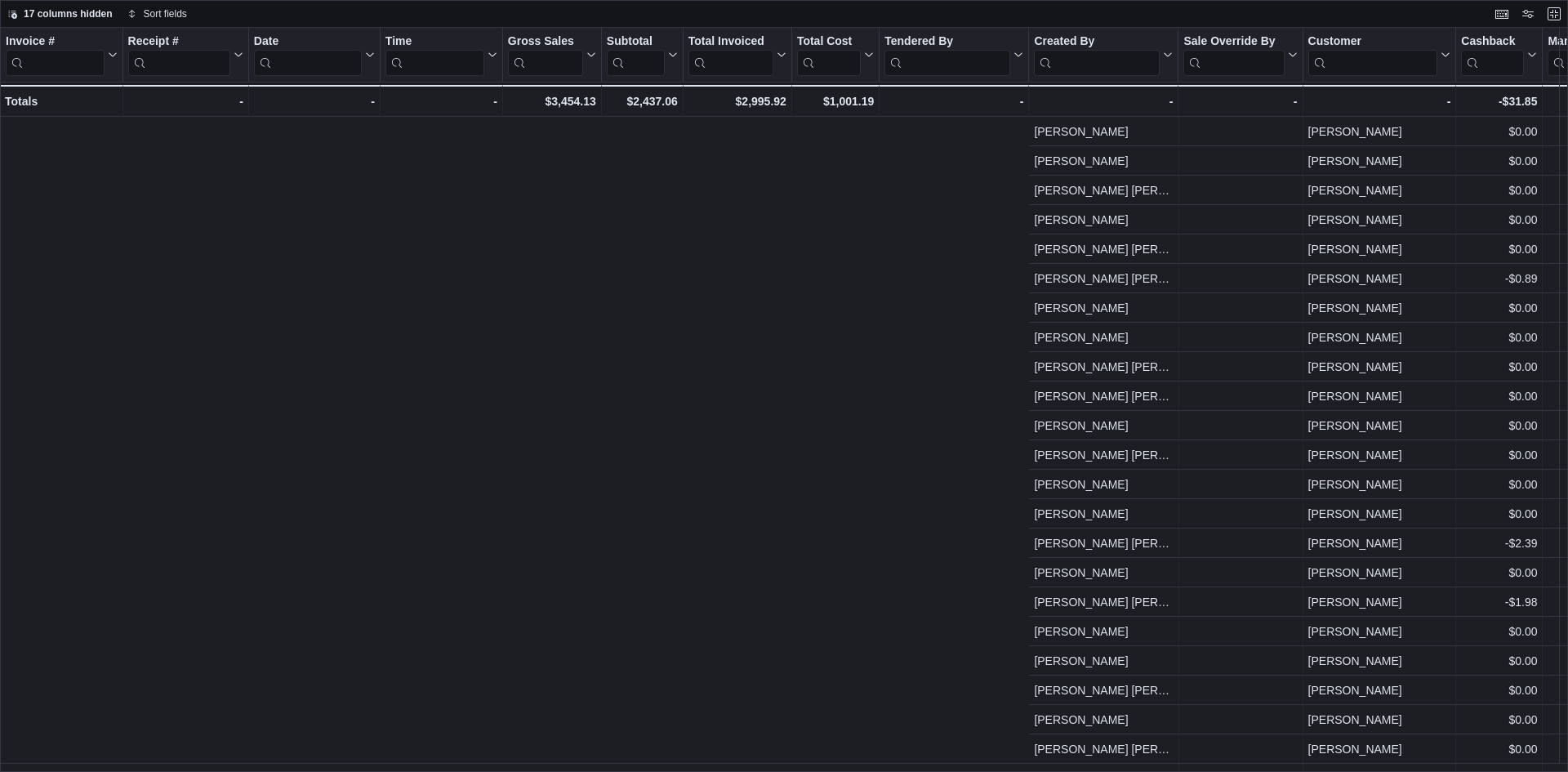
scroll to position [0, 1185]
